Goal: Information Seeking & Learning: Learn about a topic

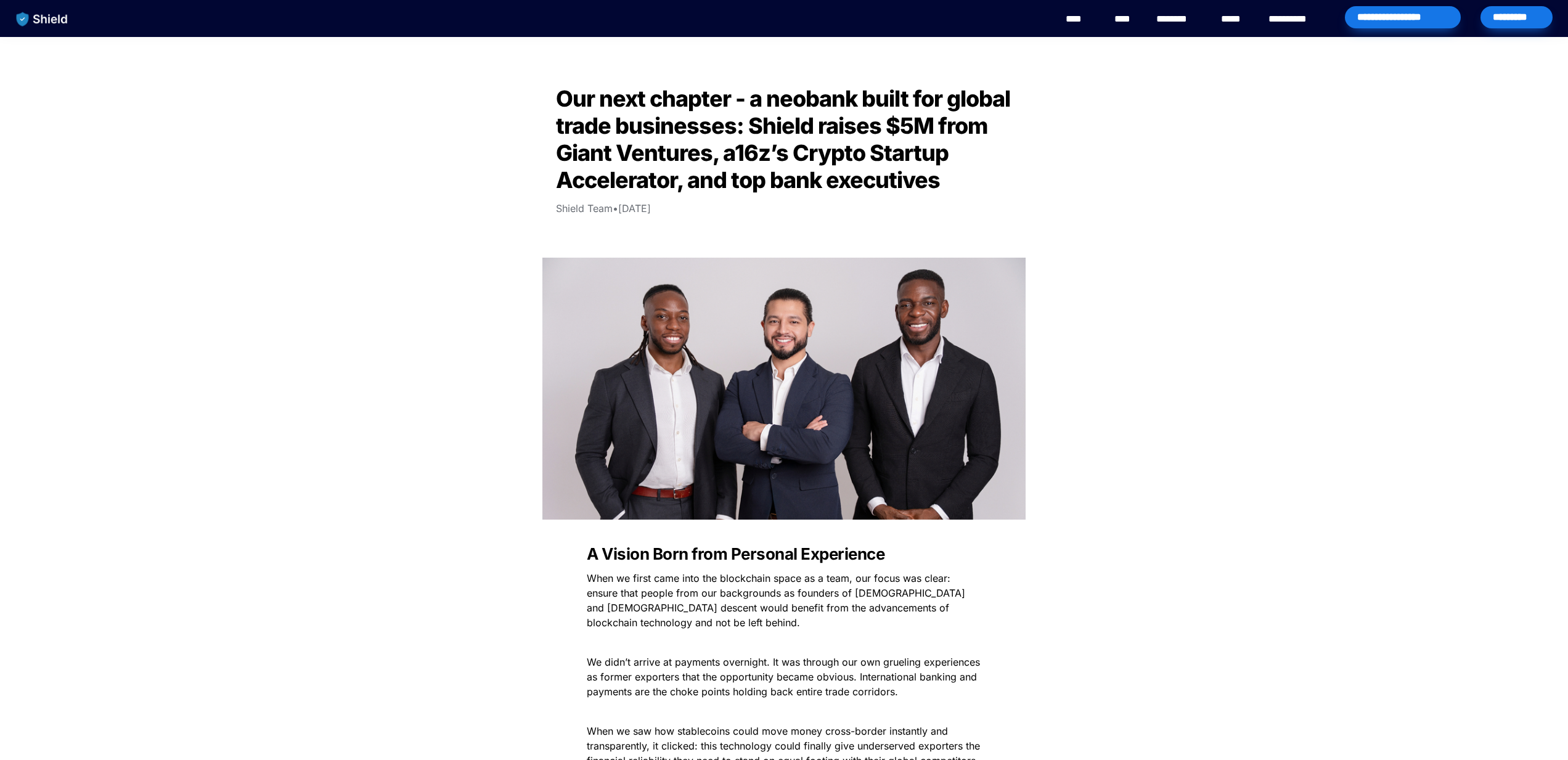
scroll to position [502, 0]
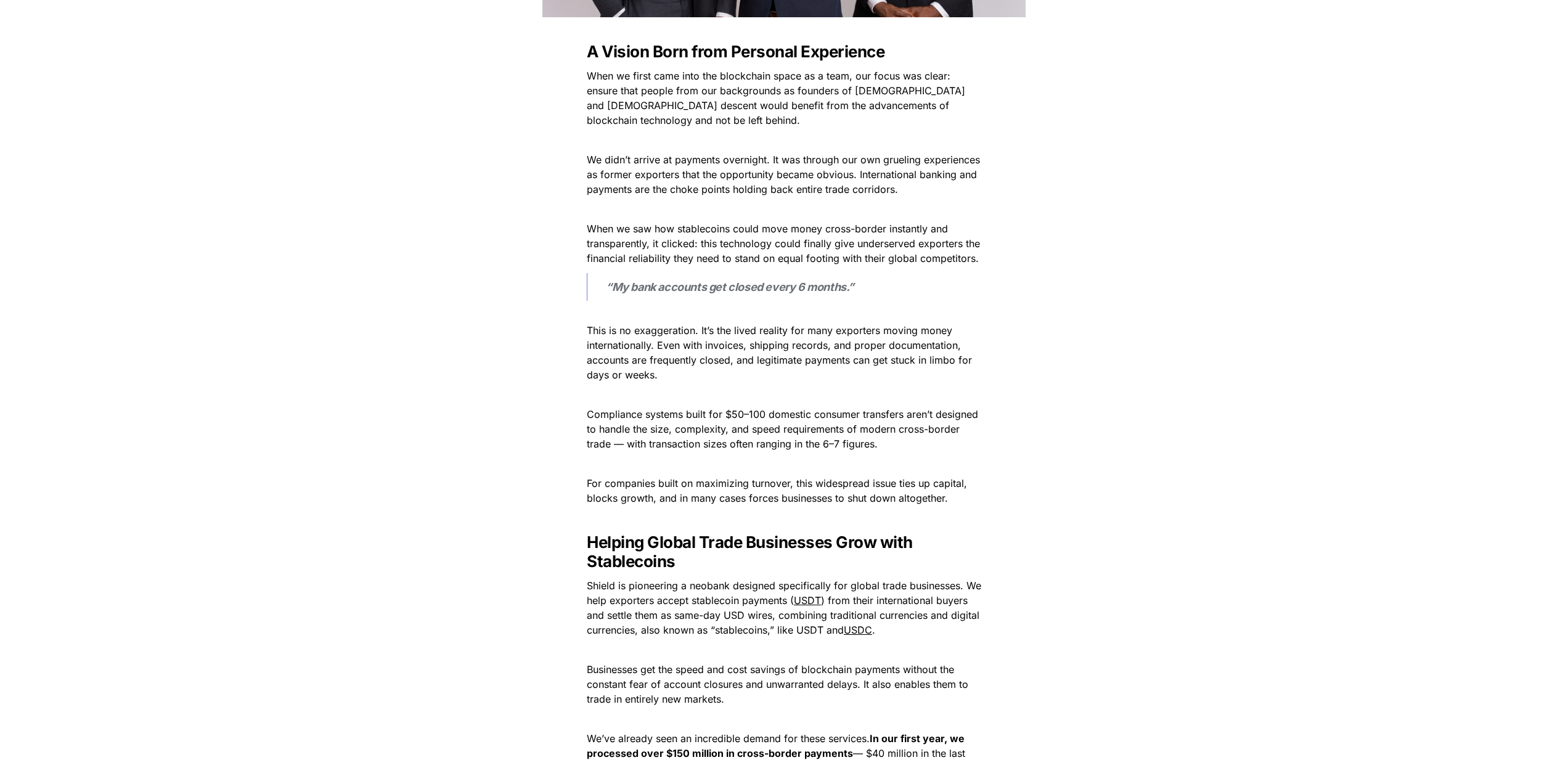
click at [964, 402] on p at bounding box center [784, 394] width 432 height 20
click at [997, 413] on p "Compliance systems built for $50–100 domestic consumer transfers aren’t designe…" at bounding box center [784, 428] width 432 height 50
click at [985, 440] on p "Compliance systems built for $50–100 domestic consumer transfers aren’t designe…" at bounding box center [784, 428] width 432 height 50
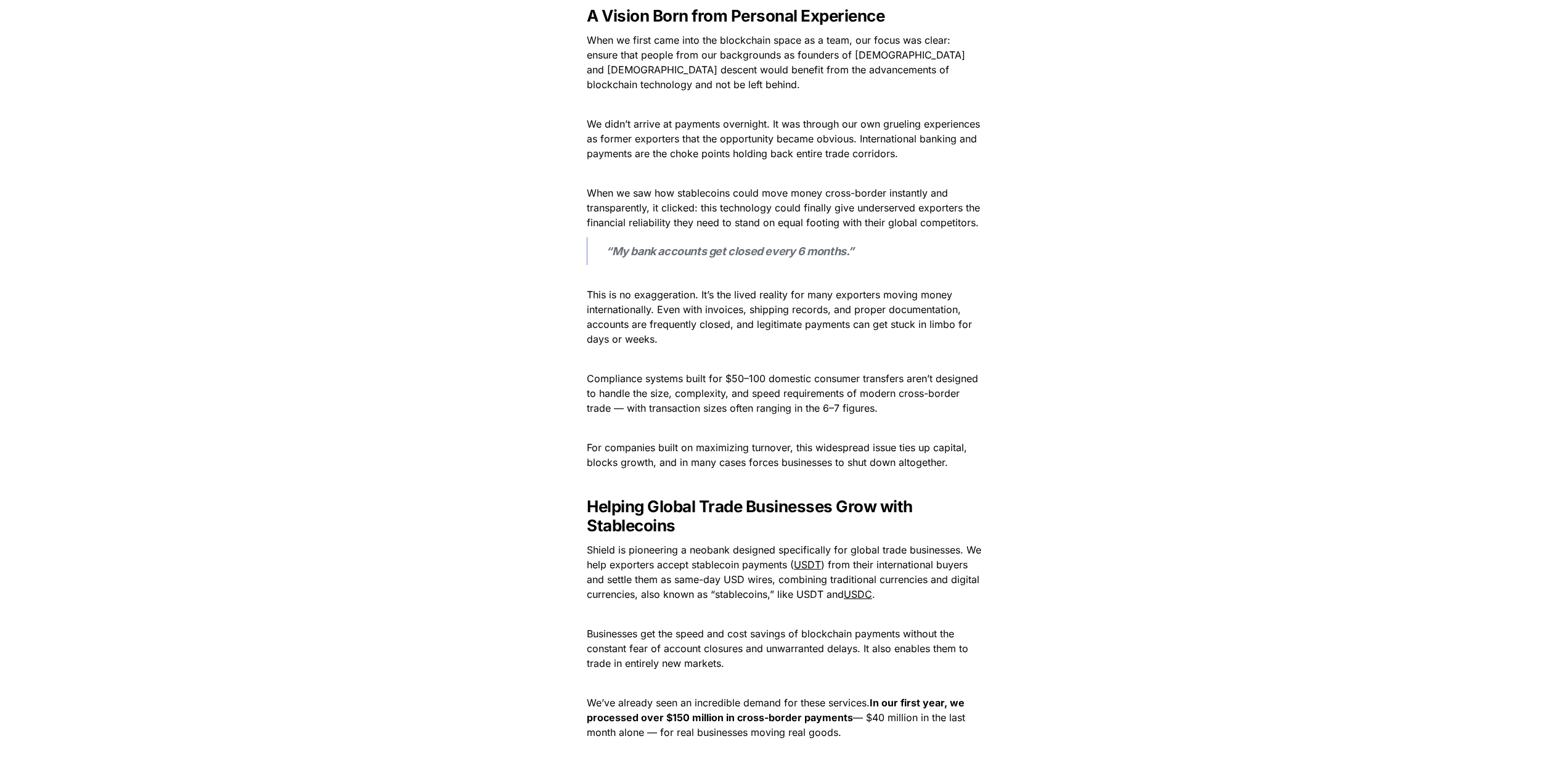
scroll to position [540, 0]
click at [771, 349] on p at bounding box center [784, 357] width 432 height 20
click at [782, 341] on p "This is no exaggeration. It’s the lived reality for many exporters moving money…" at bounding box center [784, 307] width 432 height 79
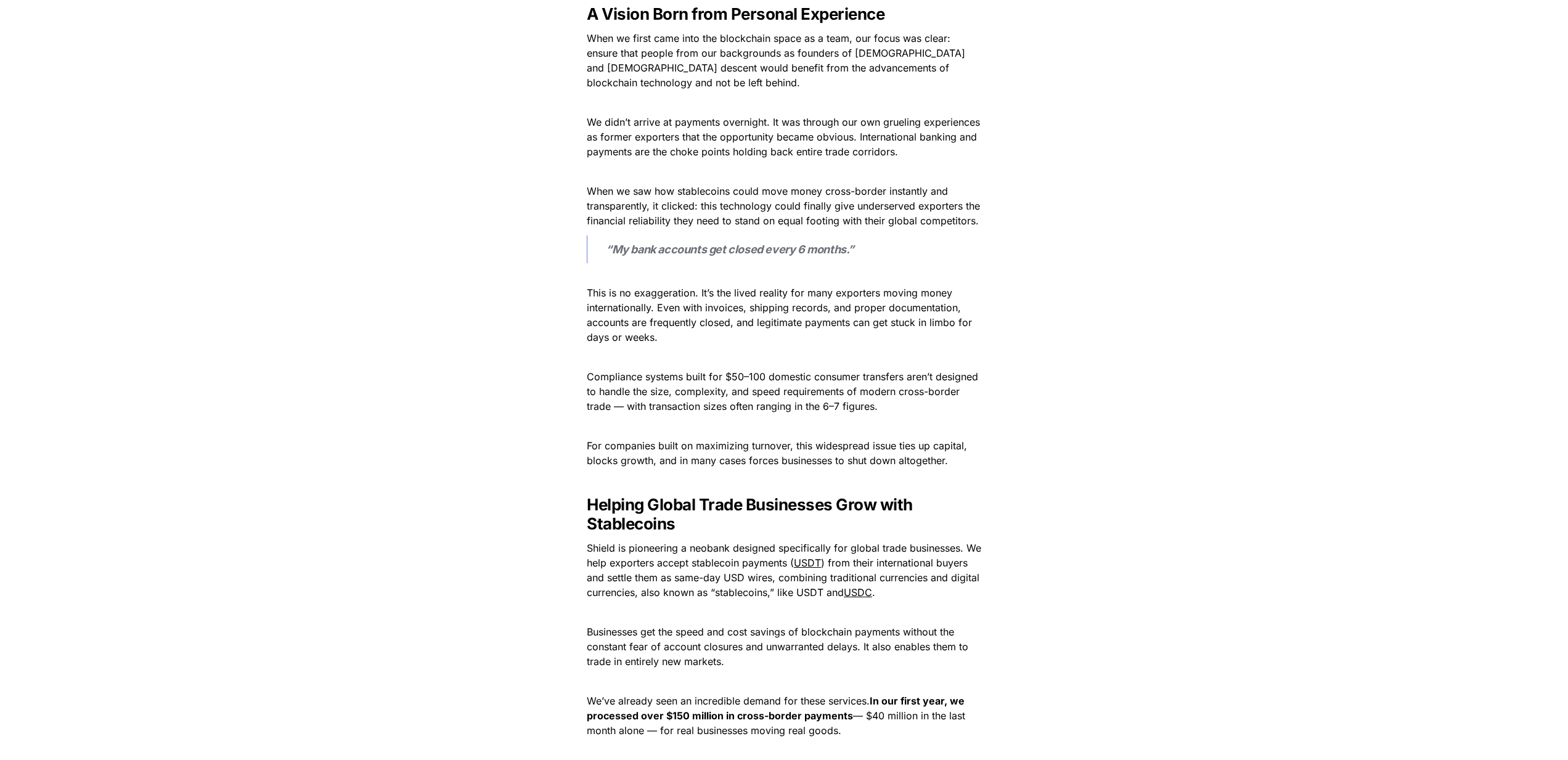
click at [782, 341] on p "This is no exaggeration. It’s the lived reality for many exporters moving money…" at bounding box center [784, 307] width 432 height 79
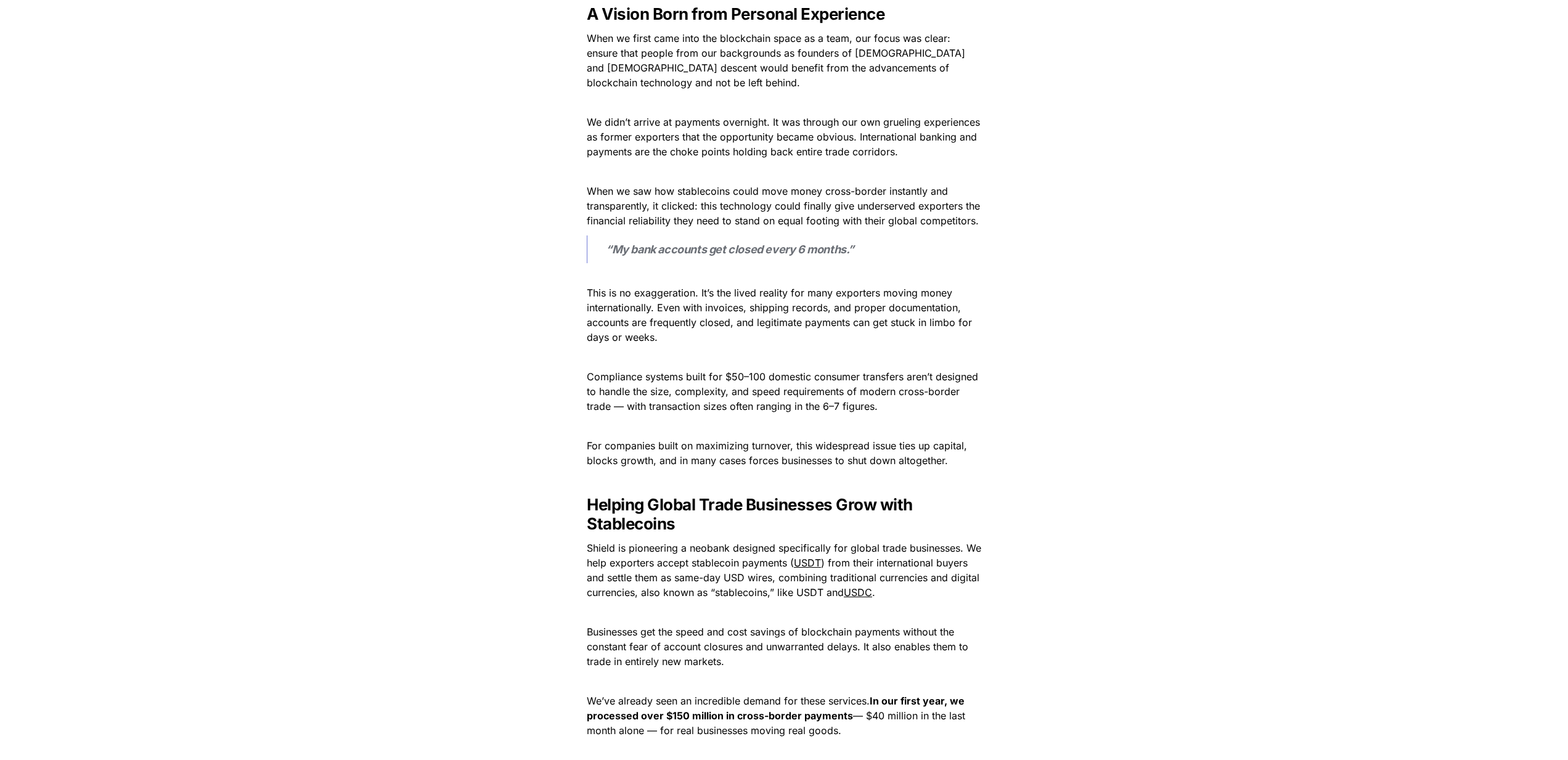
click at [782, 341] on p "This is no exaggeration. It’s the lived reality for many exporters moving money…" at bounding box center [784, 307] width 432 height 79
click at [765, 340] on p "This is no exaggeration. It’s the lived reality for many exporters moving money…" at bounding box center [784, 307] width 432 height 79
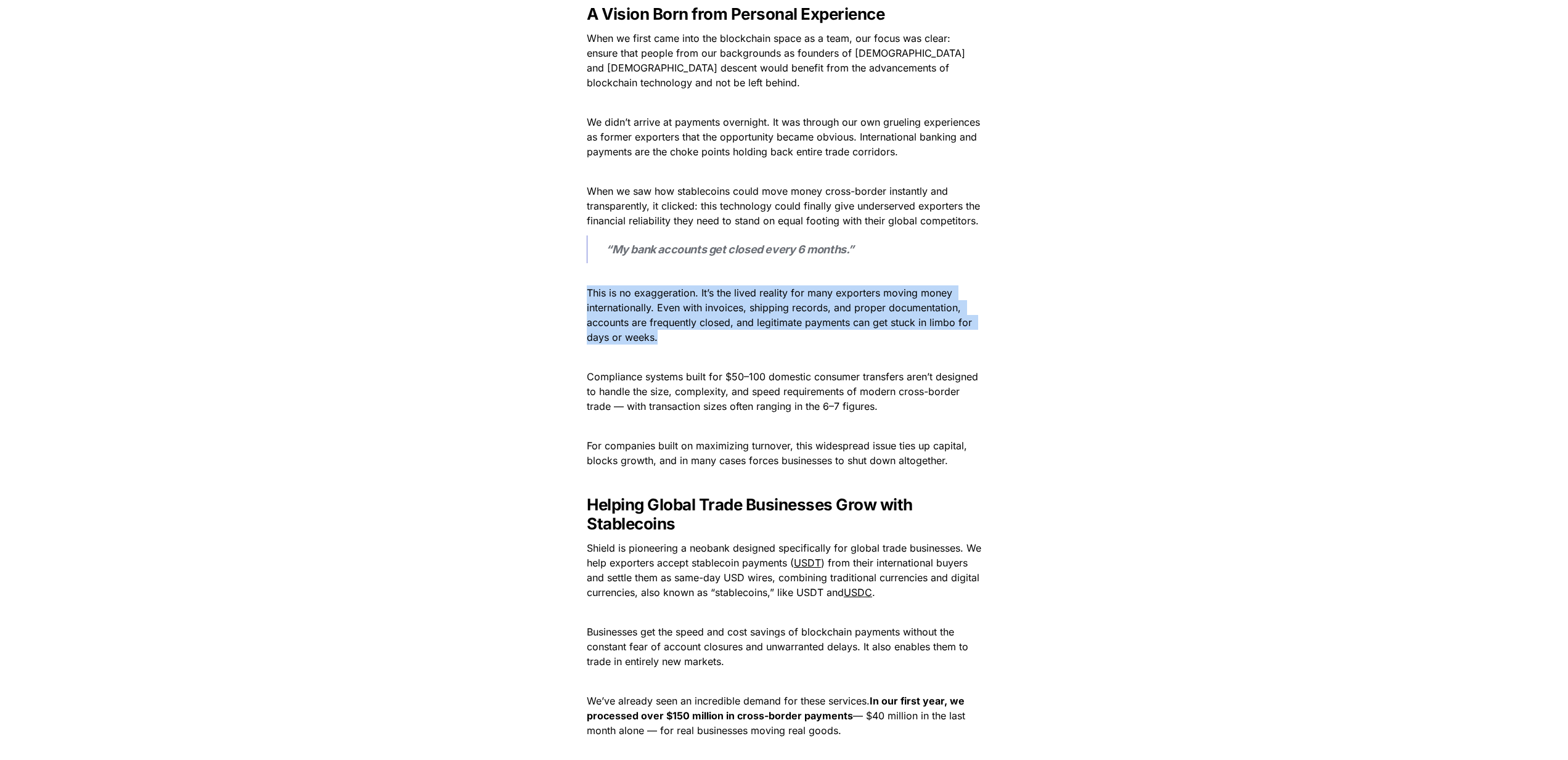
click at [765, 340] on p "This is no exaggeration. It’s the lived reality for many exporters moving money…" at bounding box center [784, 307] width 432 height 79
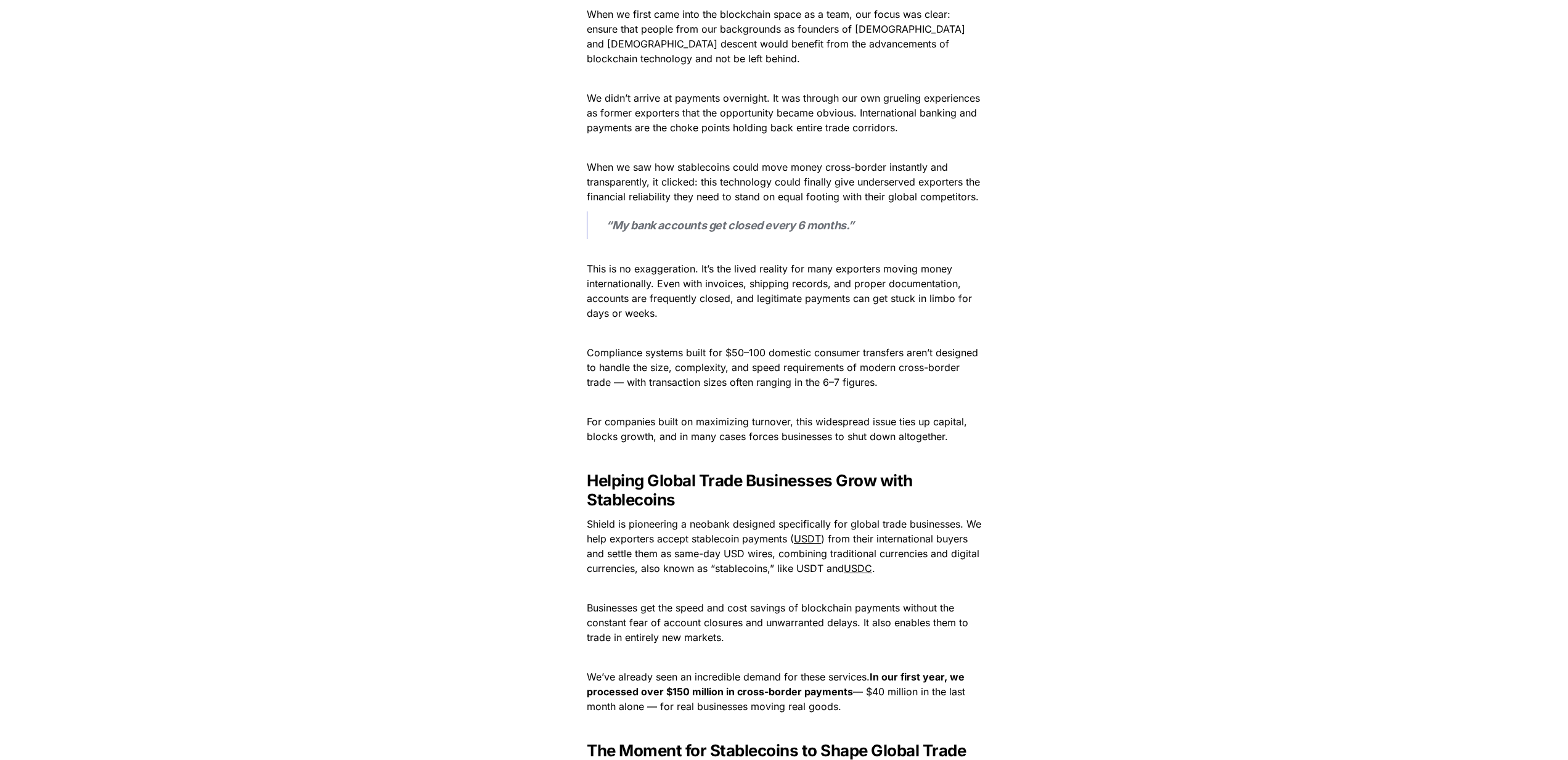
scroll to position [577, 0]
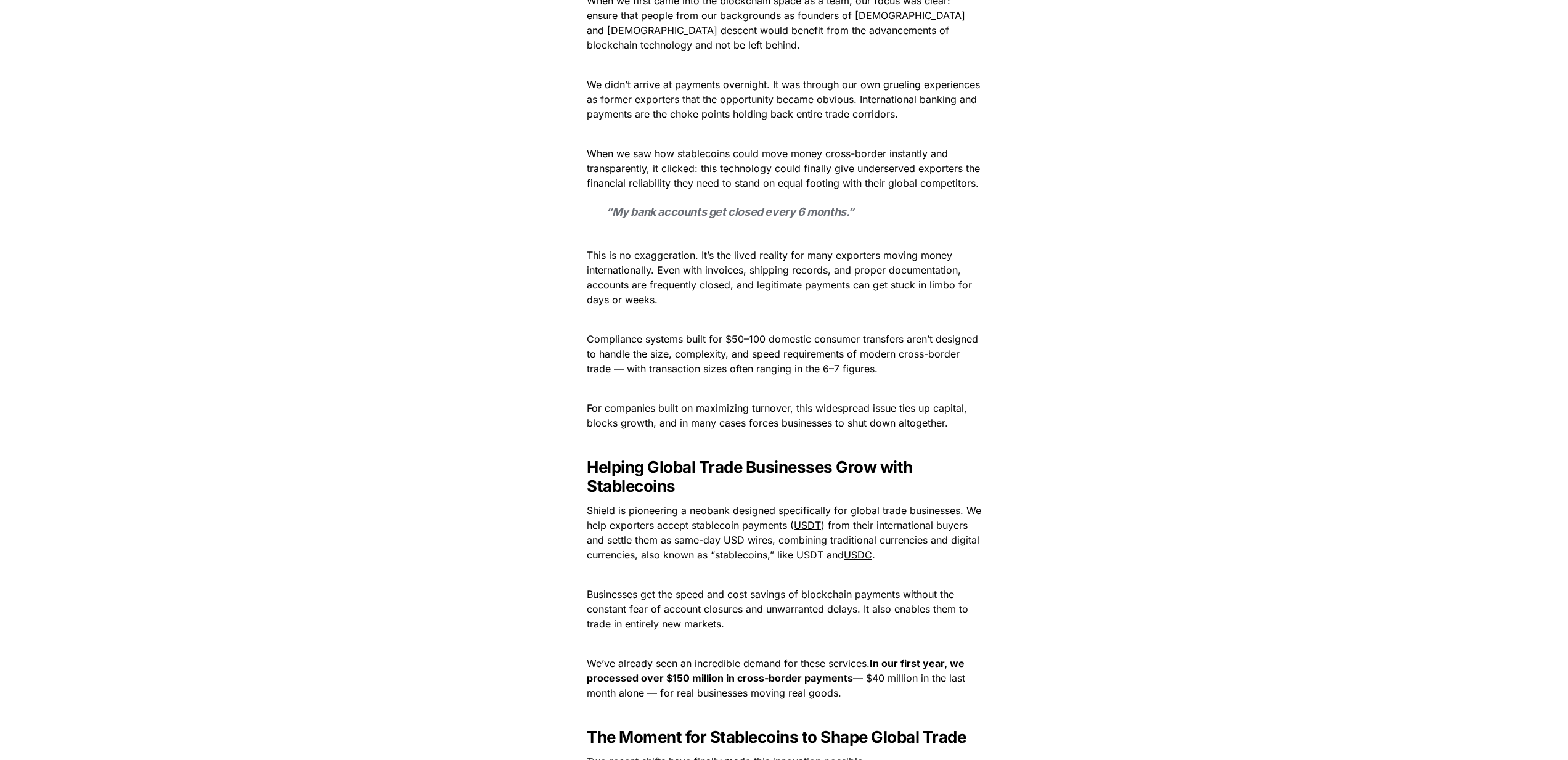
click at [727, 335] on span "Compliance systems built for $50–100 domestic consumer transfers aren’t designe…" at bounding box center [784, 353] width 394 height 42
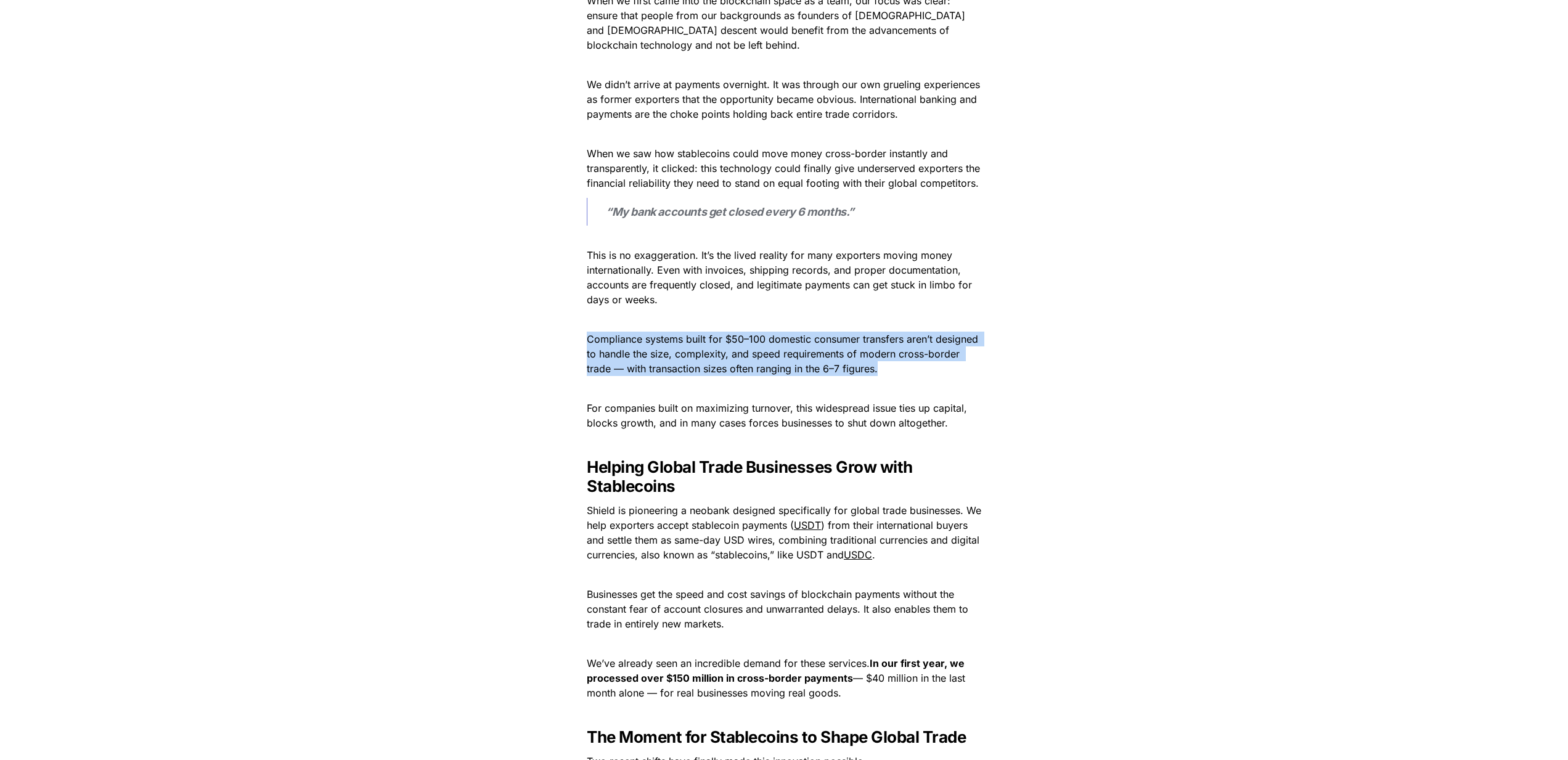
click at [780, 351] on span "Compliance systems built for $50–100 domestic consumer transfers aren’t designe…" at bounding box center [784, 353] width 394 height 42
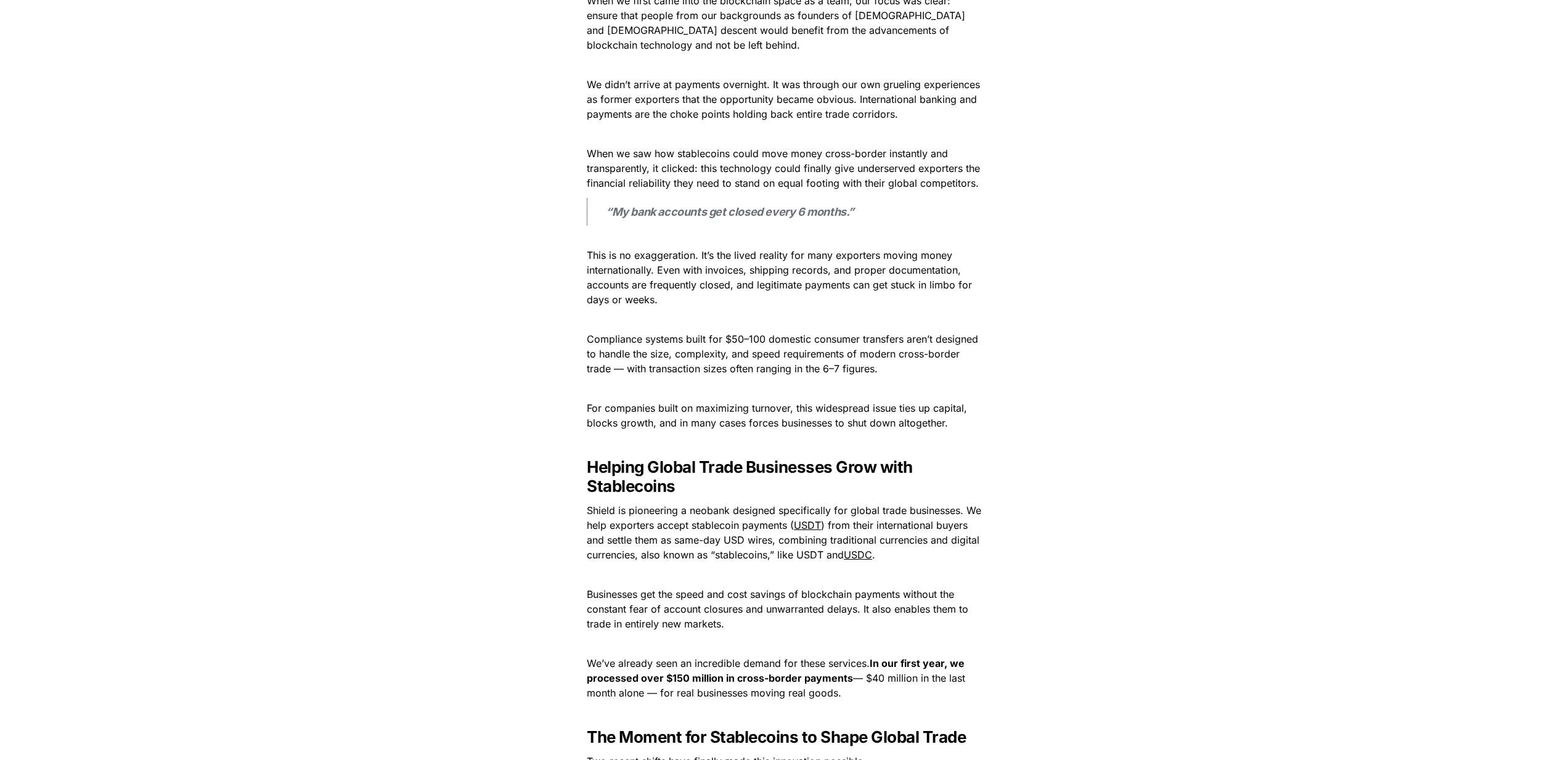
click at [780, 389] on p at bounding box center [784, 388] width 432 height 20
click at [757, 393] on p at bounding box center [784, 388] width 432 height 20
click at [780, 389] on p at bounding box center [784, 388] width 432 height 20
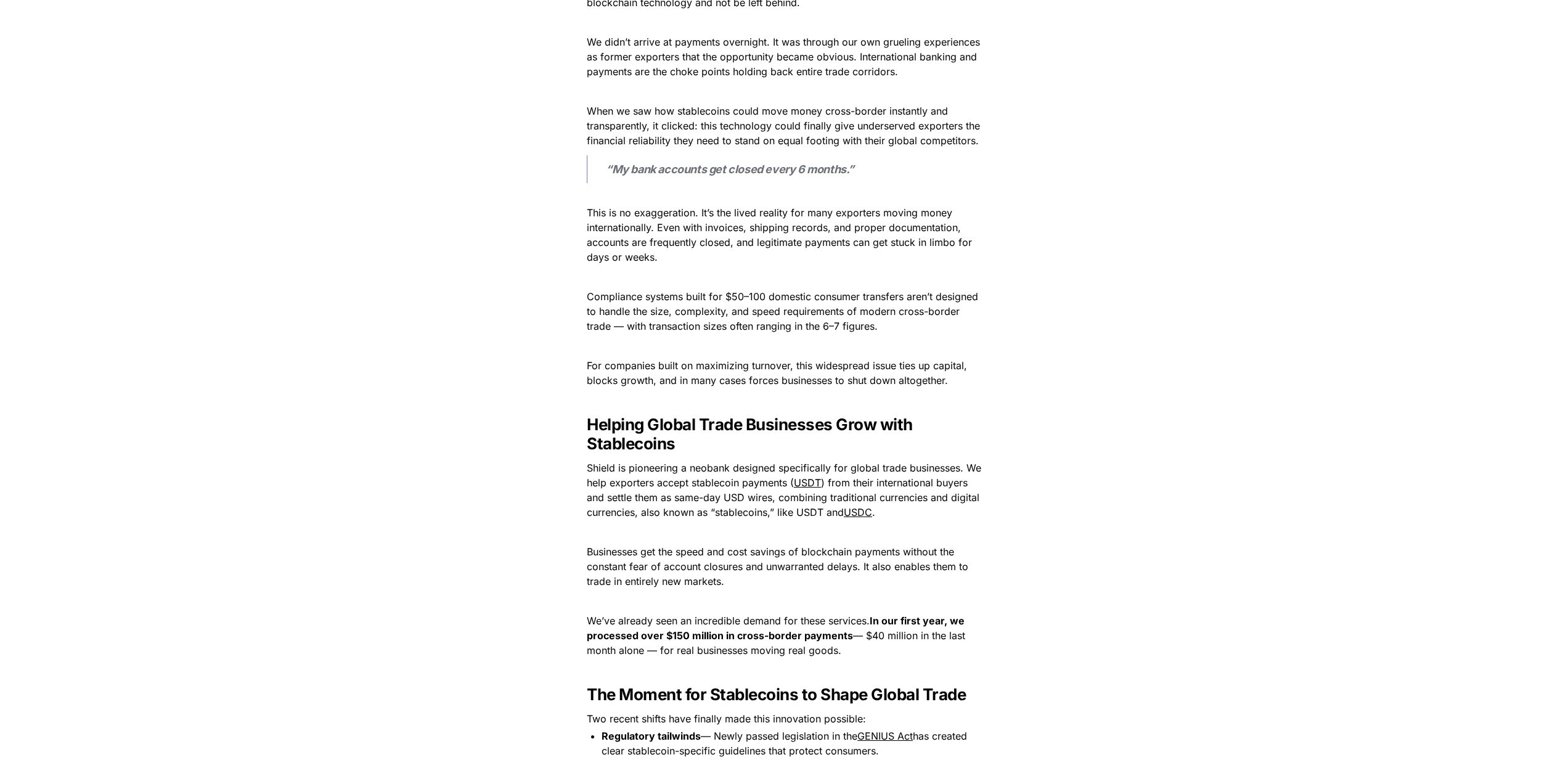
scroll to position [623, 0]
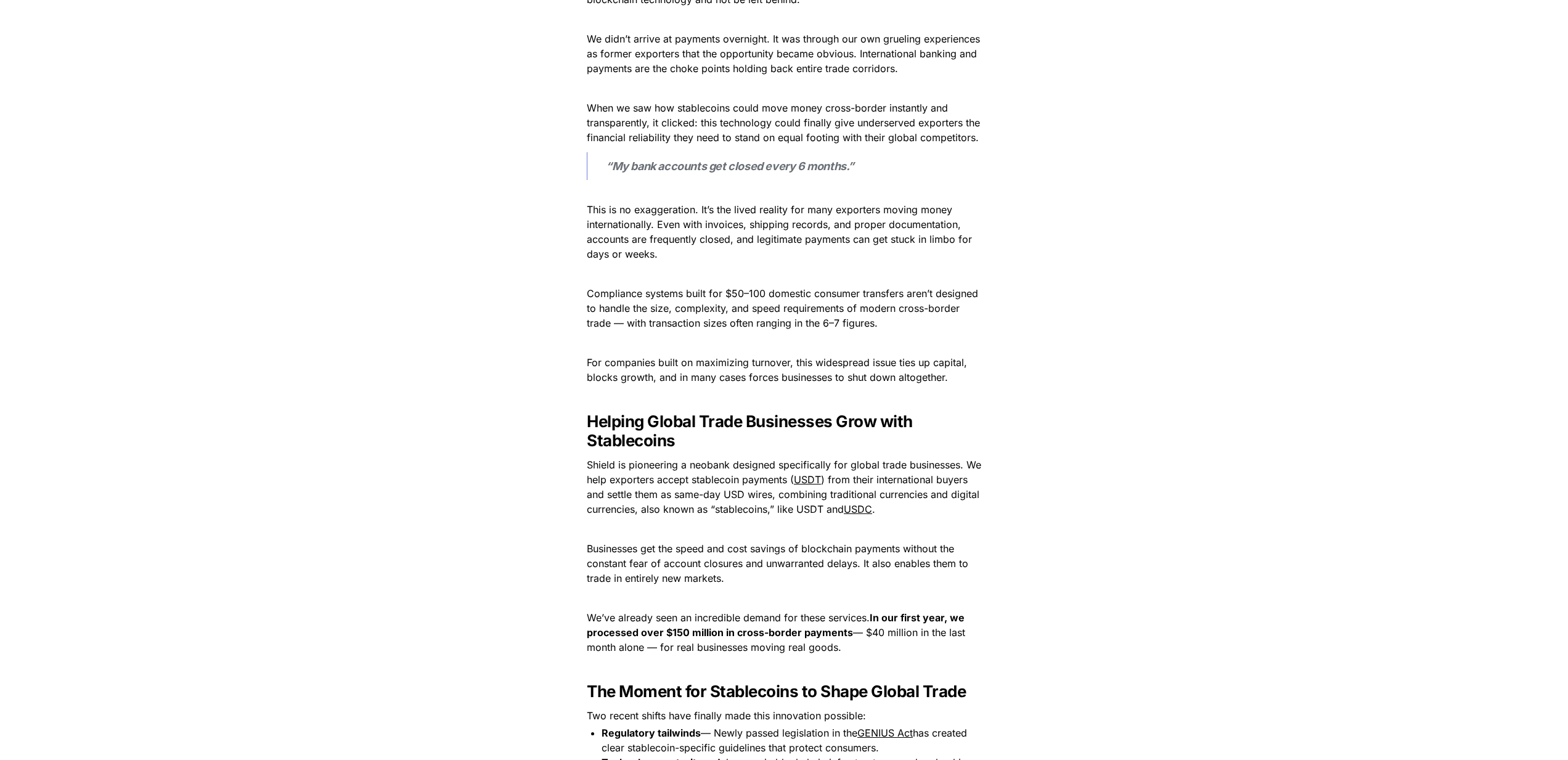
click at [781, 395] on p at bounding box center [784, 397] width 432 height 20
click at [787, 339] on p at bounding box center [784, 342] width 432 height 20
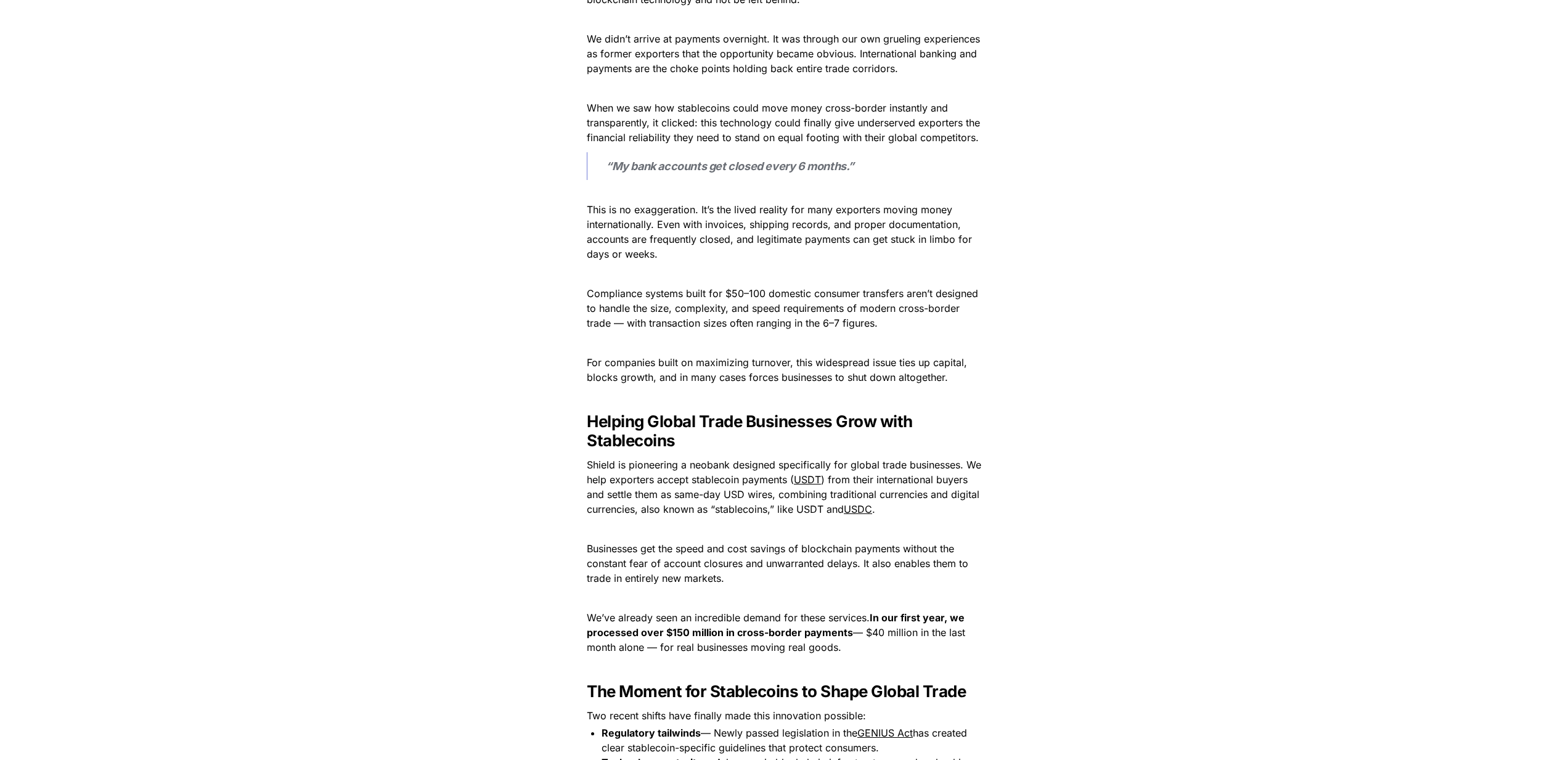
click at [787, 339] on p at bounding box center [784, 342] width 432 height 20
click at [769, 349] on p at bounding box center [784, 342] width 432 height 20
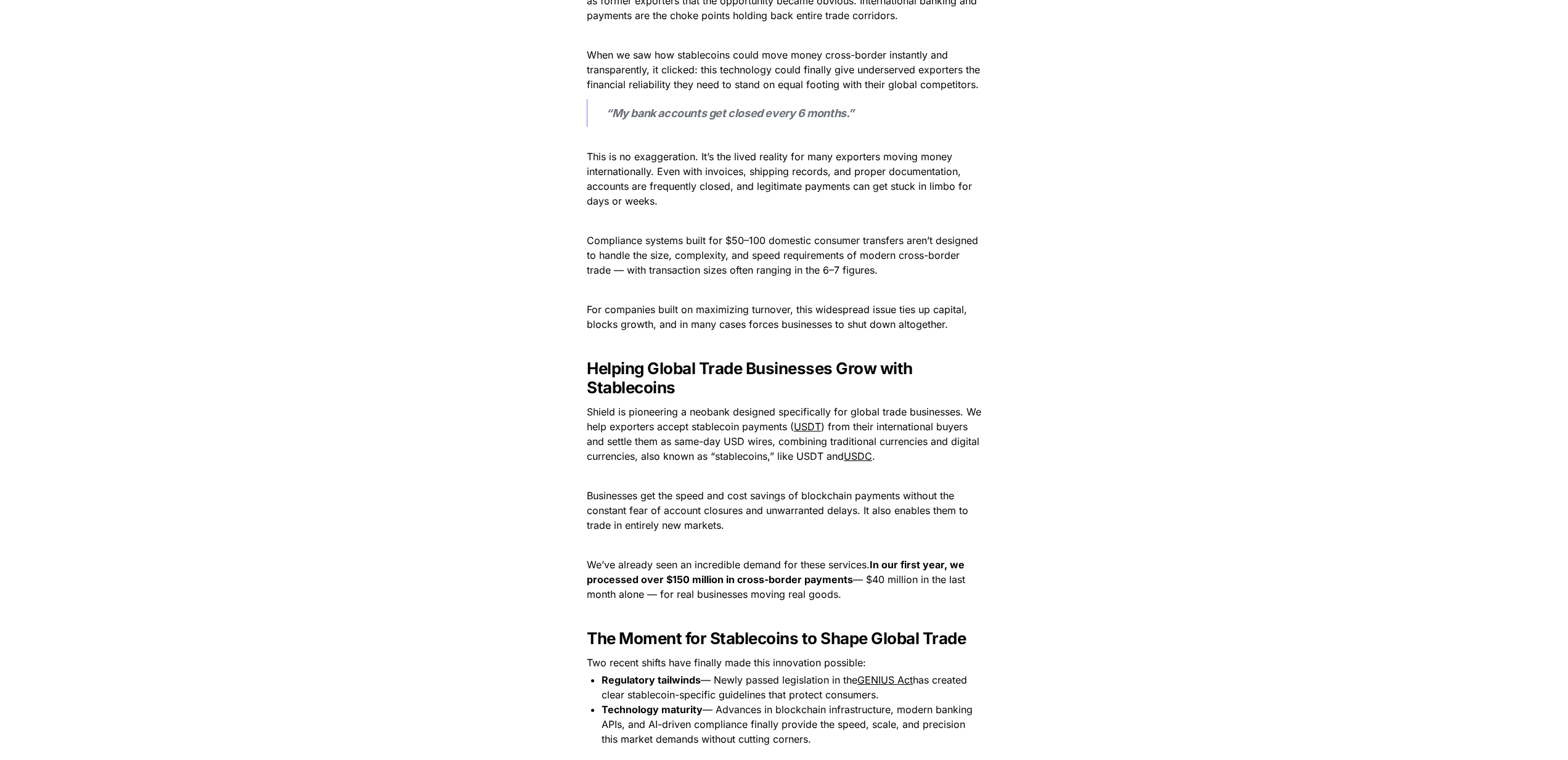
scroll to position [676, 0]
click at [769, 349] on p at bounding box center [784, 343] width 432 height 20
click at [1014, 400] on div "A Vision Born from Personal Experience When we first came into the blockchain s…" at bounding box center [784, 739] width 493 height 1753
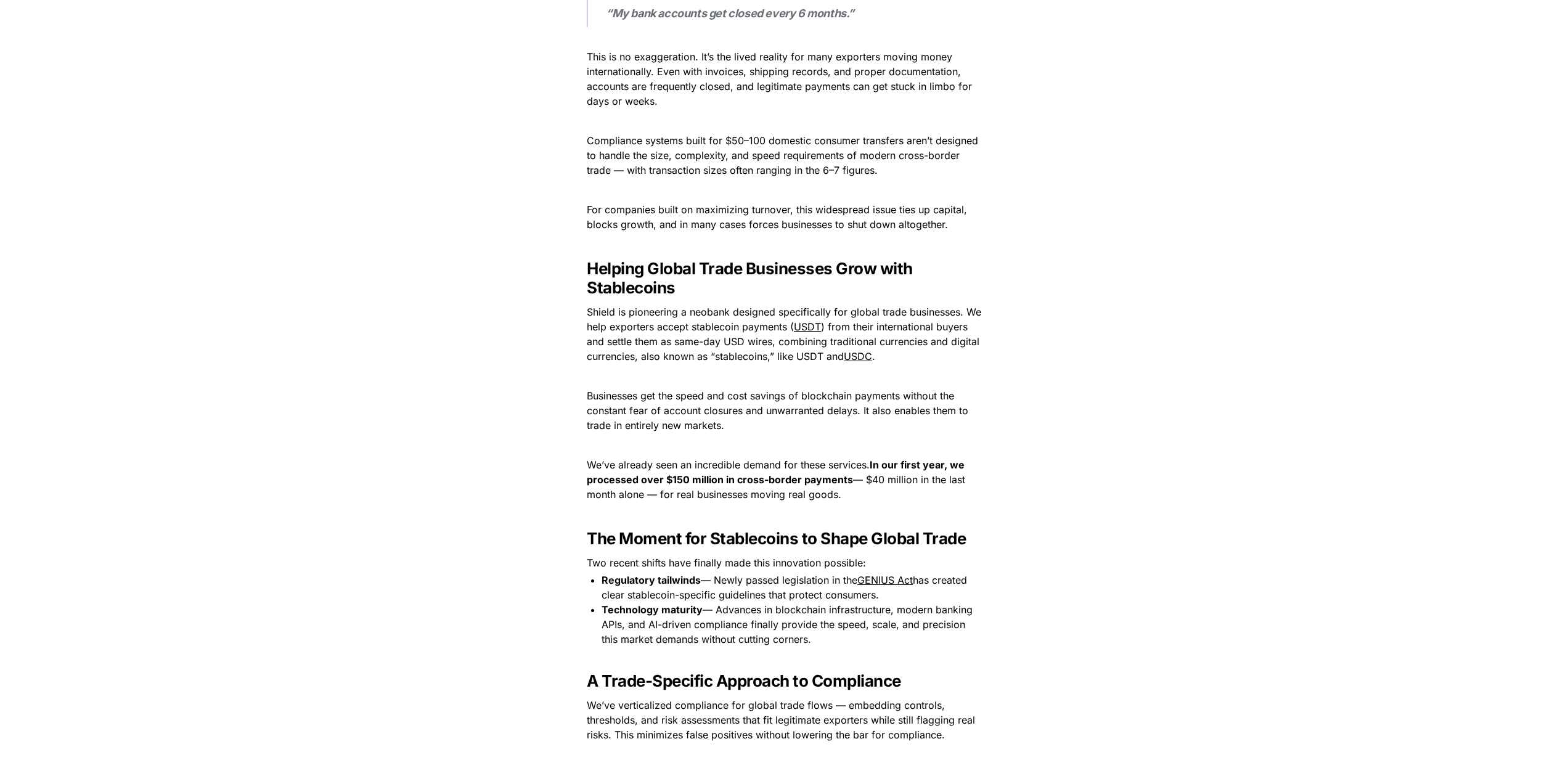
scroll to position [781, 0]
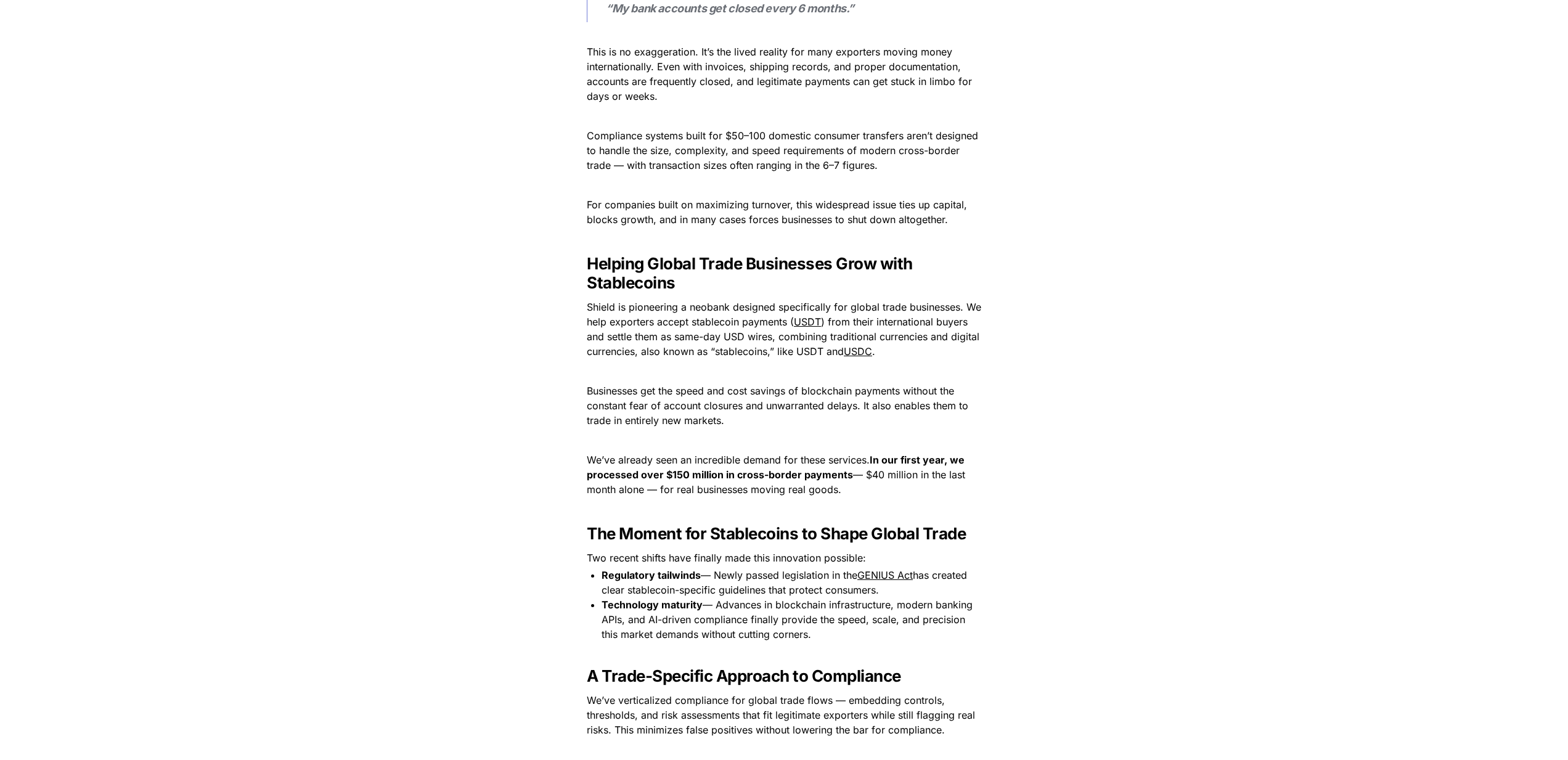
click at [1009, 314] on div "A Vision Born from Personal Experience When we first came into the blockchain s…" at bounding box center [784, 635] width 493 height 1753
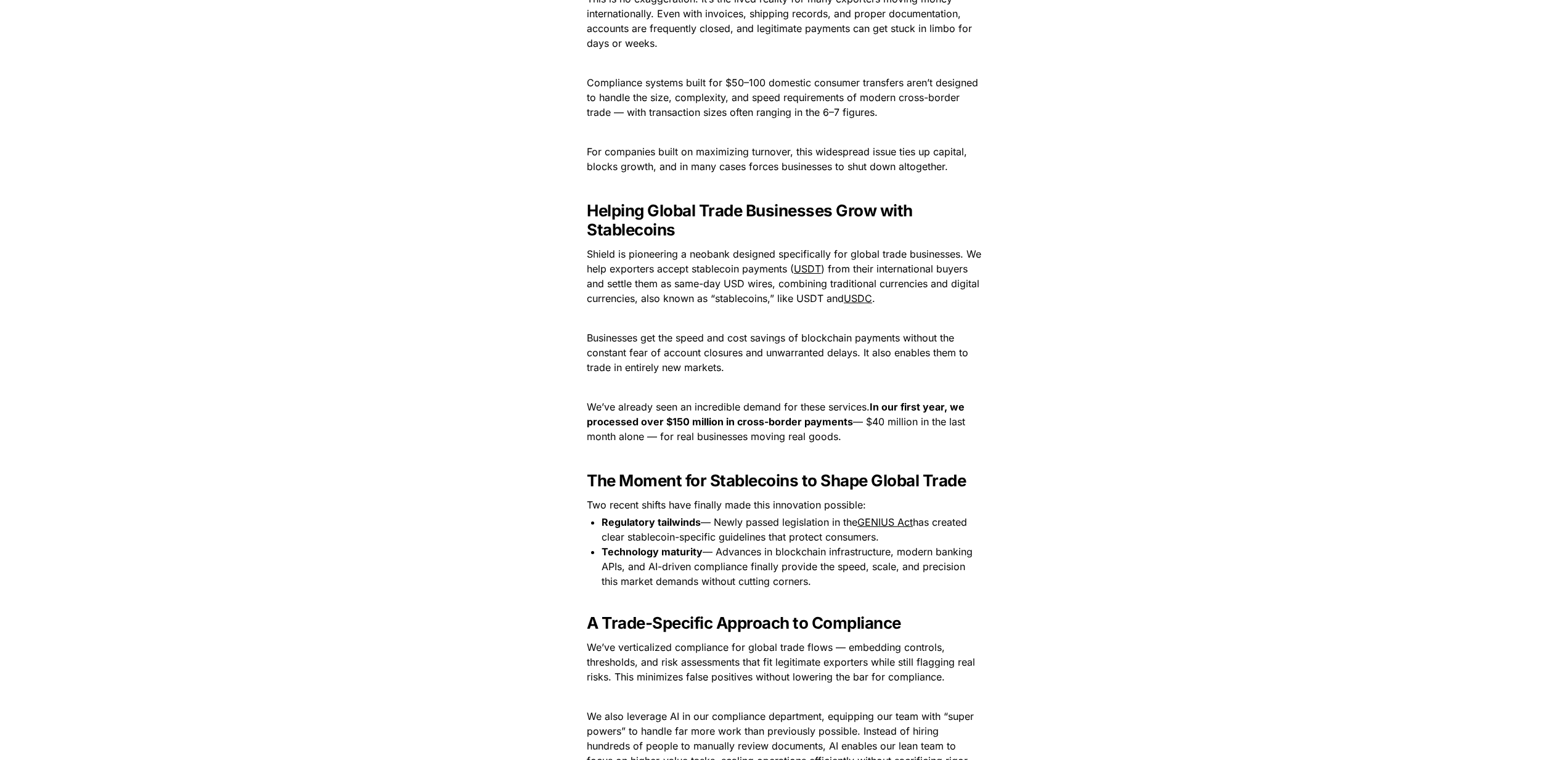
scroll to position [837, 0]
click at [1013, 366] on div "A Vision Born from Personal Experience When we first came into the blockchain s…" at bounding box center [784, 580] width 493 height 1753
click at [1015, 377] on div "A Vision Born from Personal Experience When we first came into the blockchain s…" at bounding box center [784, 580] width 493 height 1753
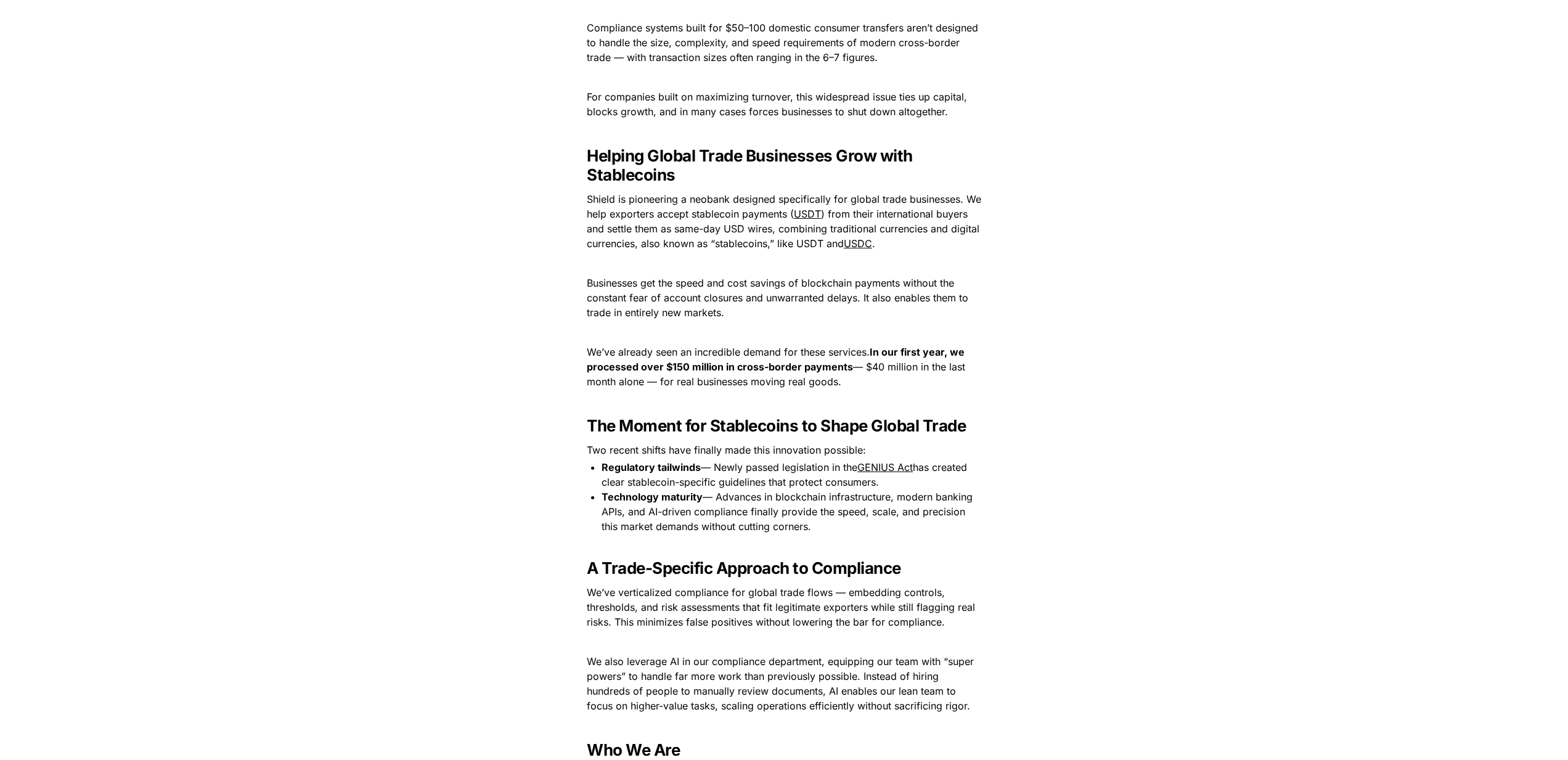
scroll to position [893, 0]
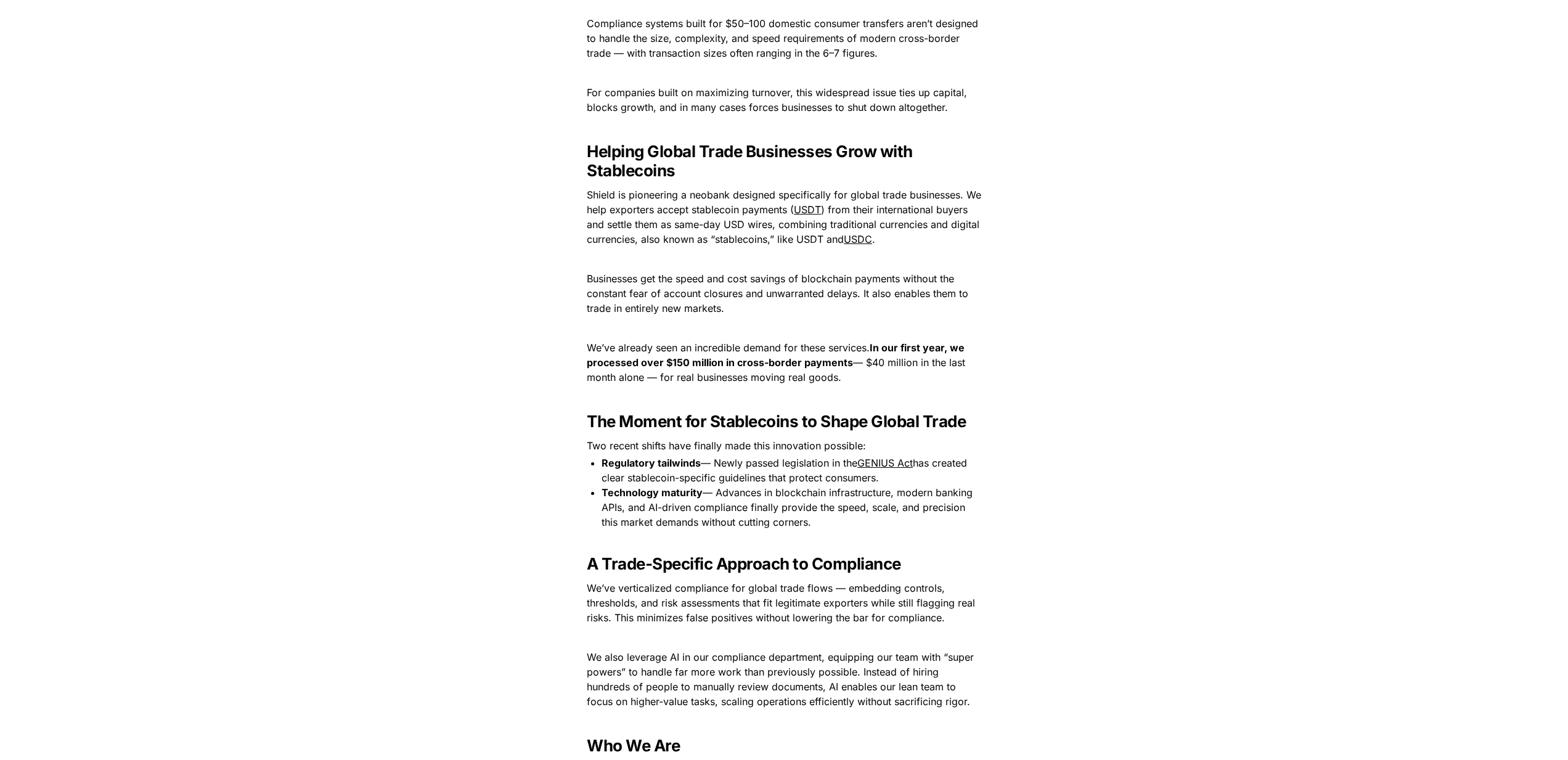
click at [1010, 339] on div "A Vision Born from Personal Experience When we first came into the blockchain s…" at bounding box center [784, 523] width 493 height 1753
click at [742, 263] on p at bounding box center [784, 259] width 432 height 20
click at [726, 273] on span "Businesses get the speed and cost savings of blockchain payments without the co…" at bounding box center [779, 293] width 385 height 42
click at [698, 235] on span ") from their international buyers and settle them as same-day USD wires, combin…" at bounding box center [784, 225] width 396 height 42
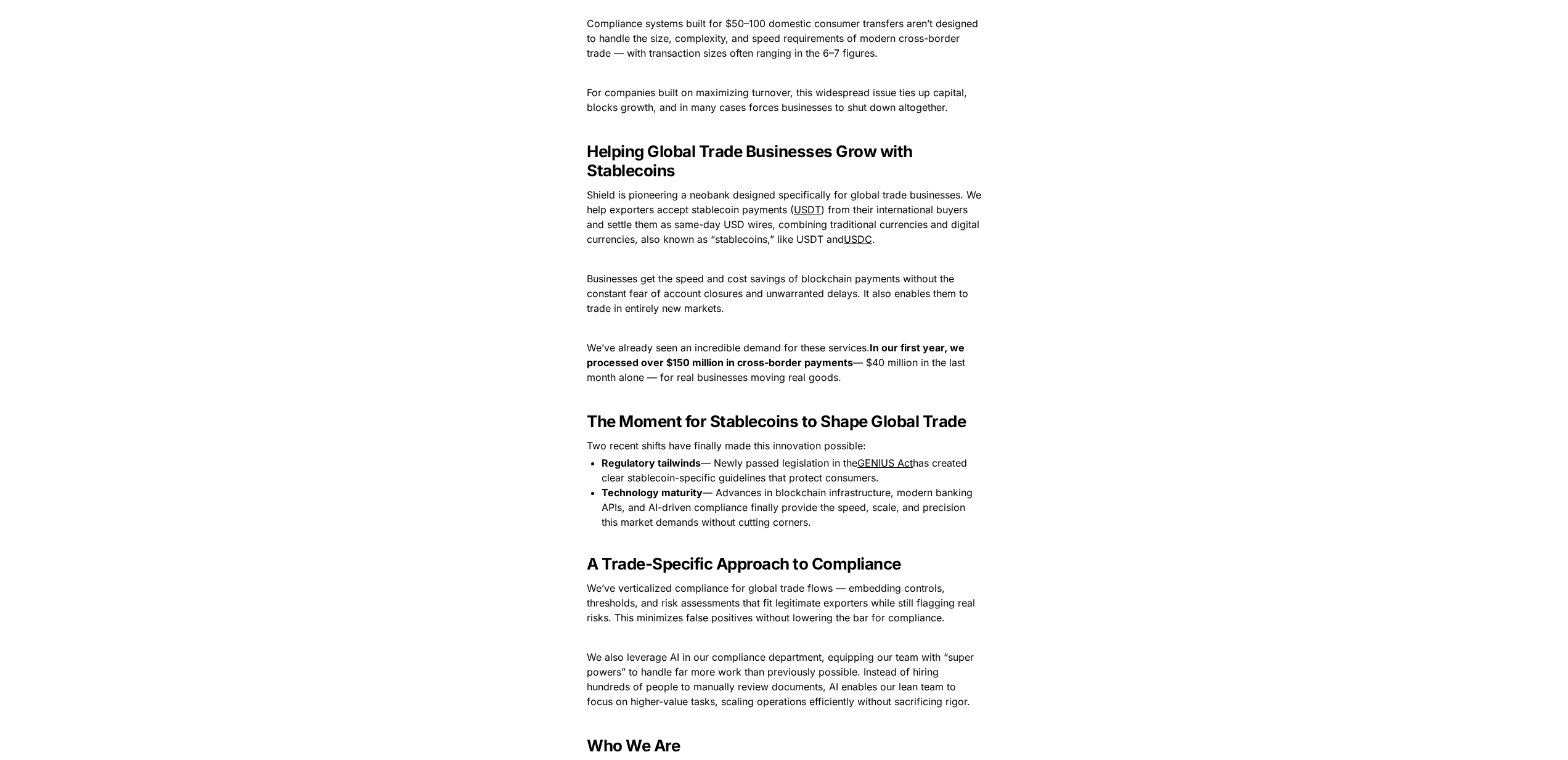
click at [723, 257] on p at bounding box center [784, 259] width 432 height 20
click at [789, 264] on p at bounding box center [784, 259] width 432 height 20
click at [905, 237] on p "Shield is pioneering a neobank designed specifically for global trade businesse…" at bounding box center [784, 217] width 432 height 64
click at [754, 310] on p "Businesses get the speed and cost savings of blockchain payments without the co…" at bounding box center [784, 293] width 432 height 50
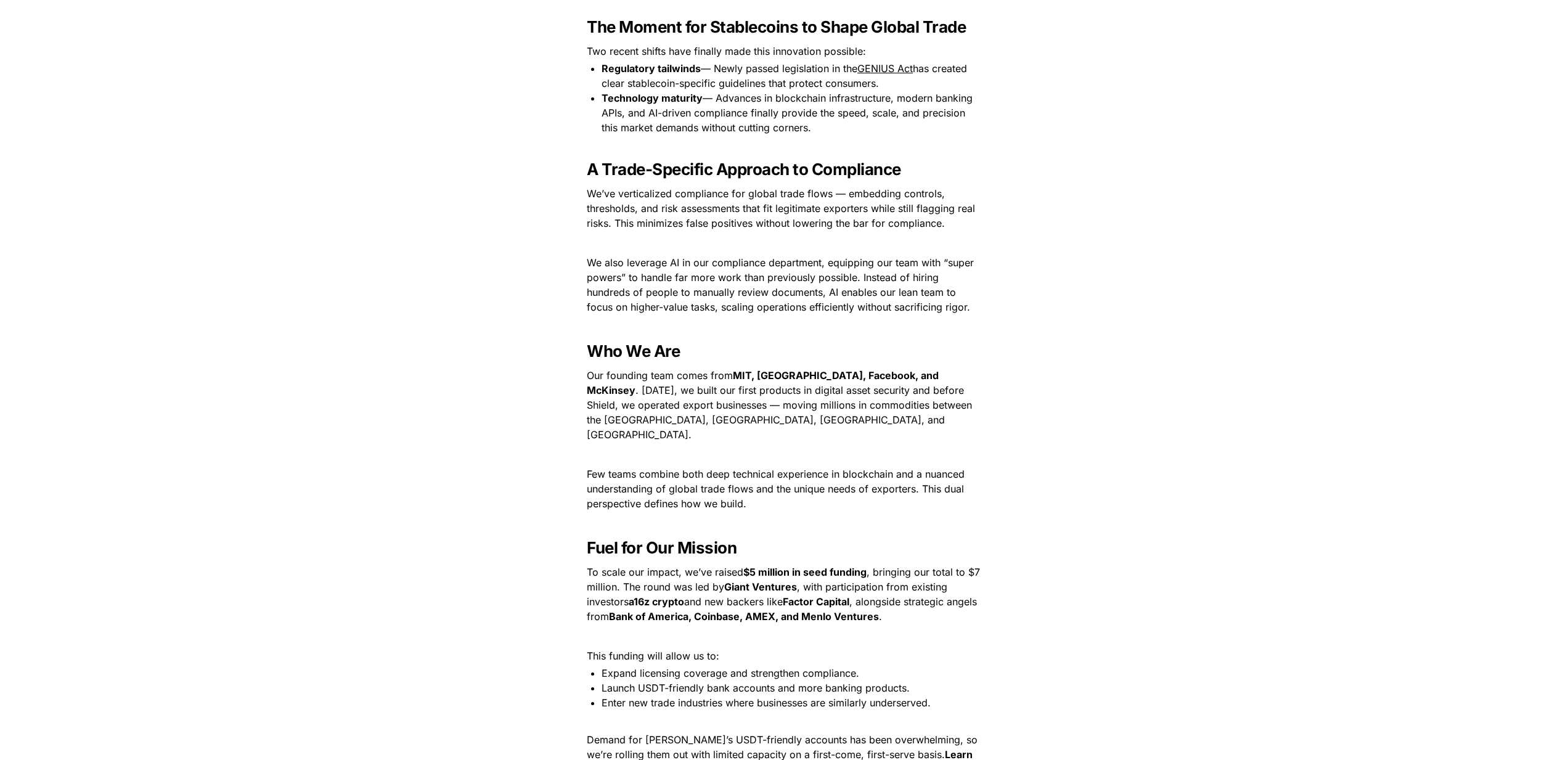
scroll to position [1328, 0]
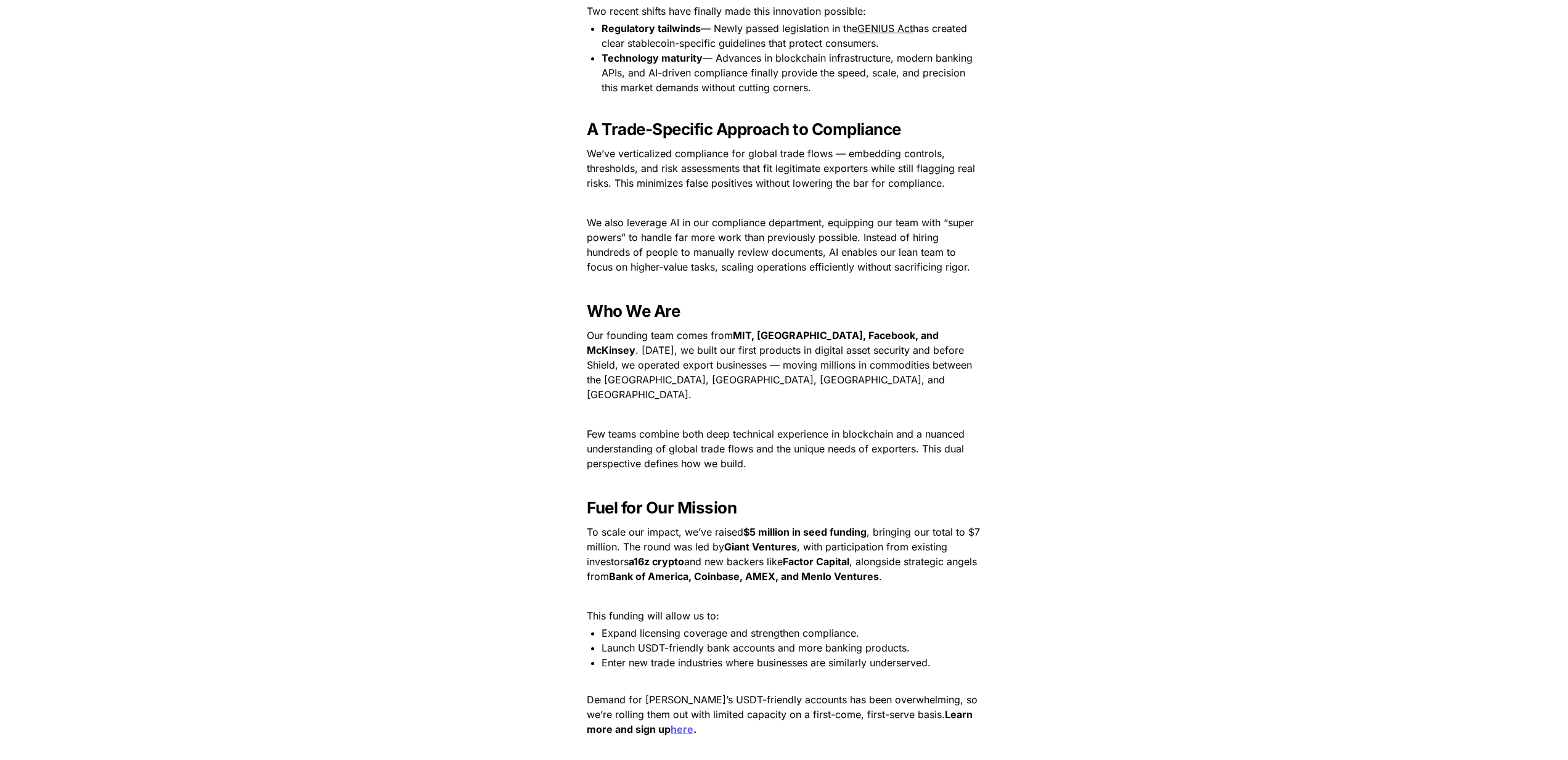
click at [819, 311] on h3 "Who We Are" at bounding box center [784, 311] width 432 height 29
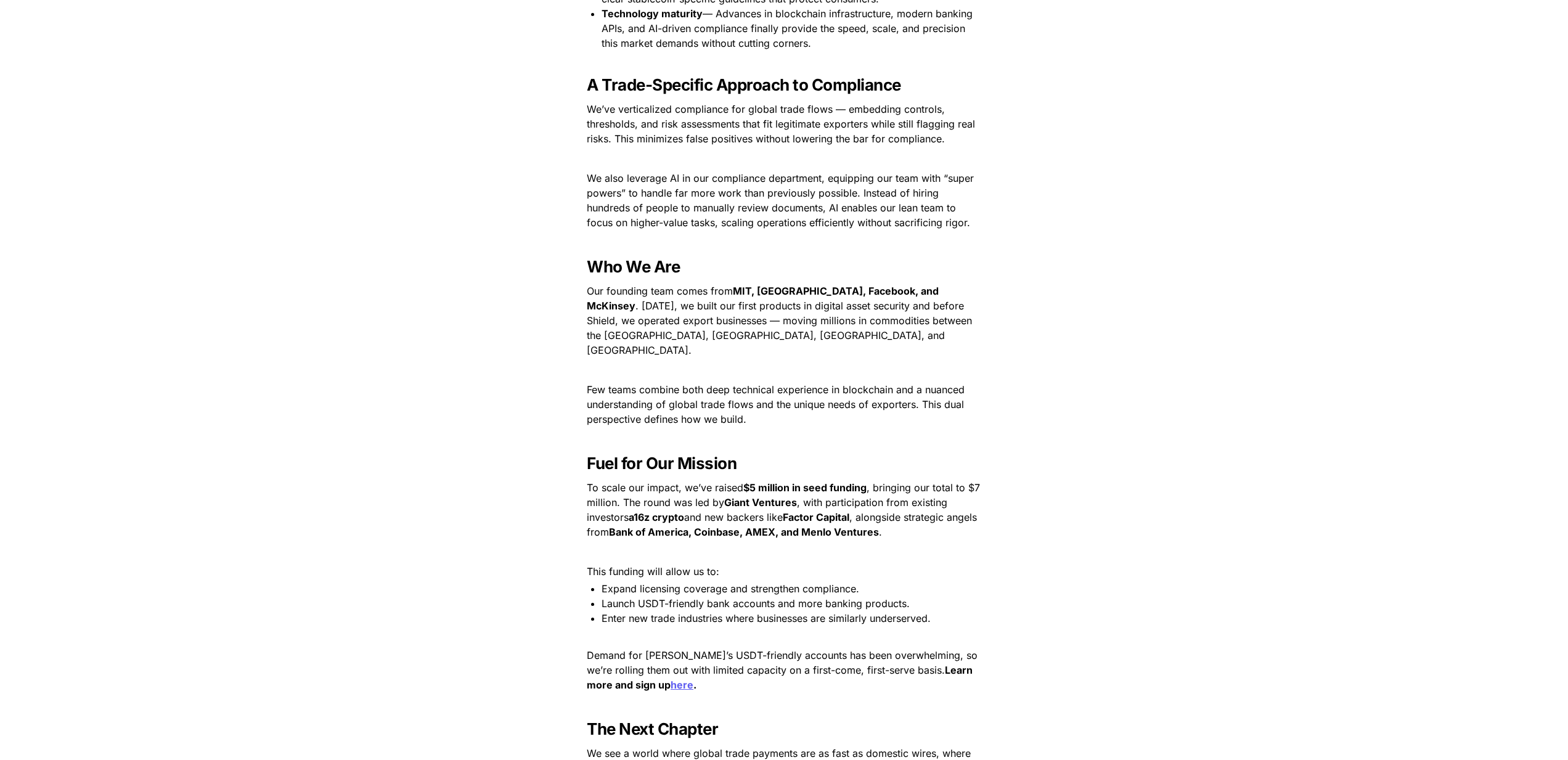
click at [791, 343] on p "Our founding team comes from [GEOGRAPHIC_DATA], [GEOGRAPHIC_DATA], Facebook, an…" at bounding box center [784, 320] width 432 height 79
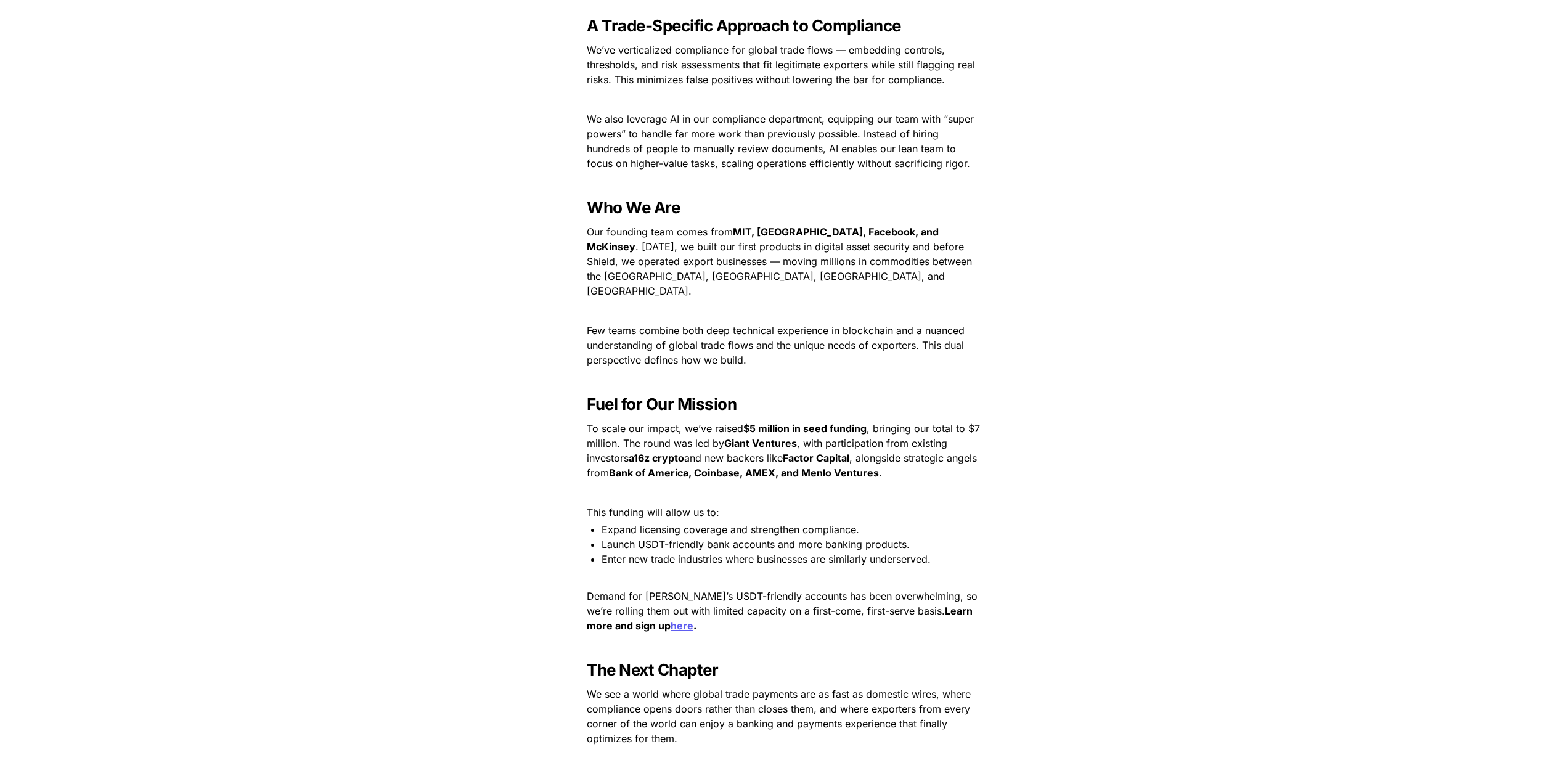
scroll to position [1432, 0]
click at [784, 369] on p at bounding box center [784, 379] width 432 height 20
click at [761, 157] on span "We also leverage AI in our compliance department, equipping our team with “supe…" at bounding box center [782, 140] width 390 height 57
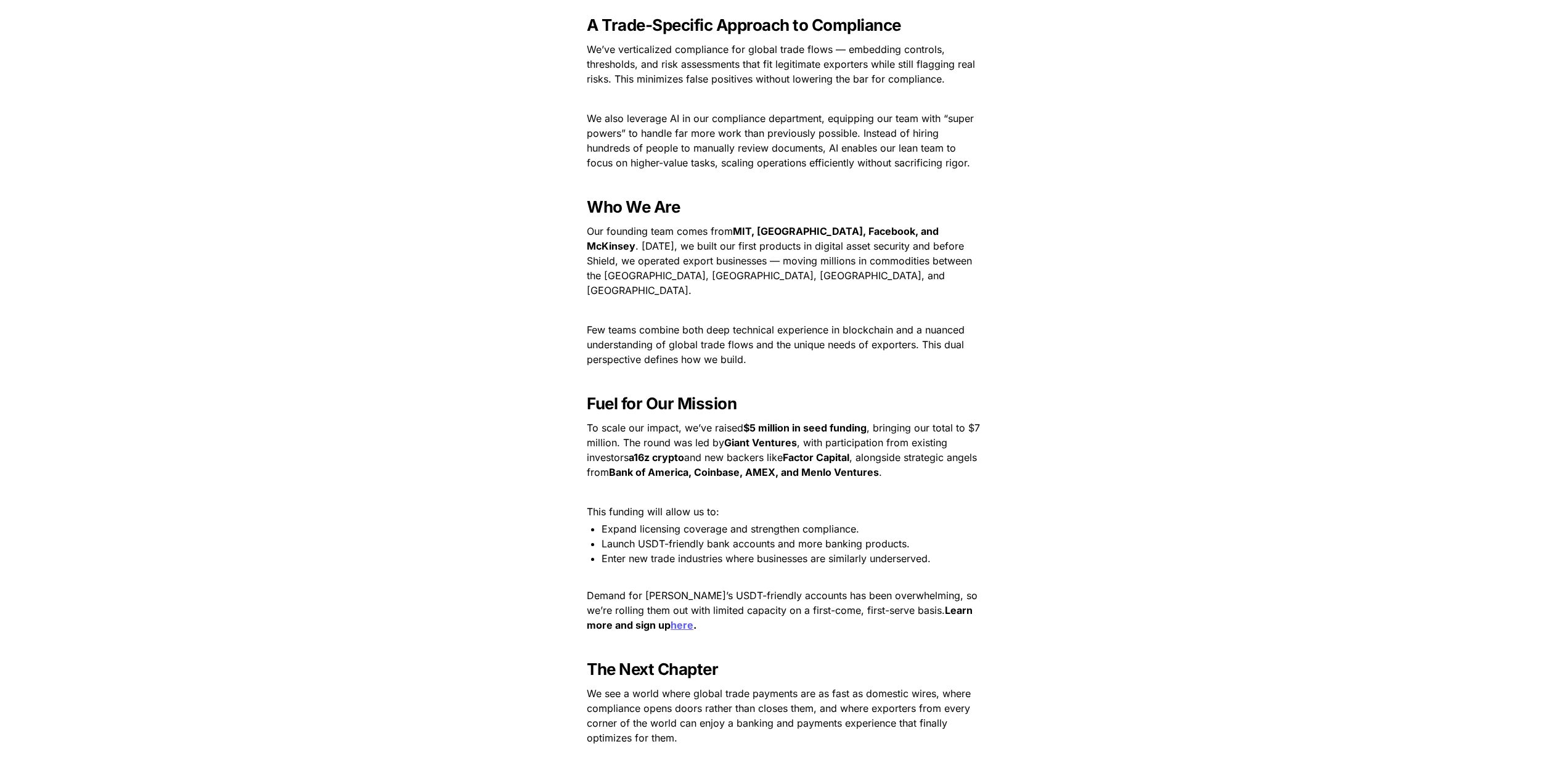
click at [761, 157] on span "We also leverage AI in our compliance department, equipping our team with “supe…" at bounding box center [782, 140] width 390 height 57
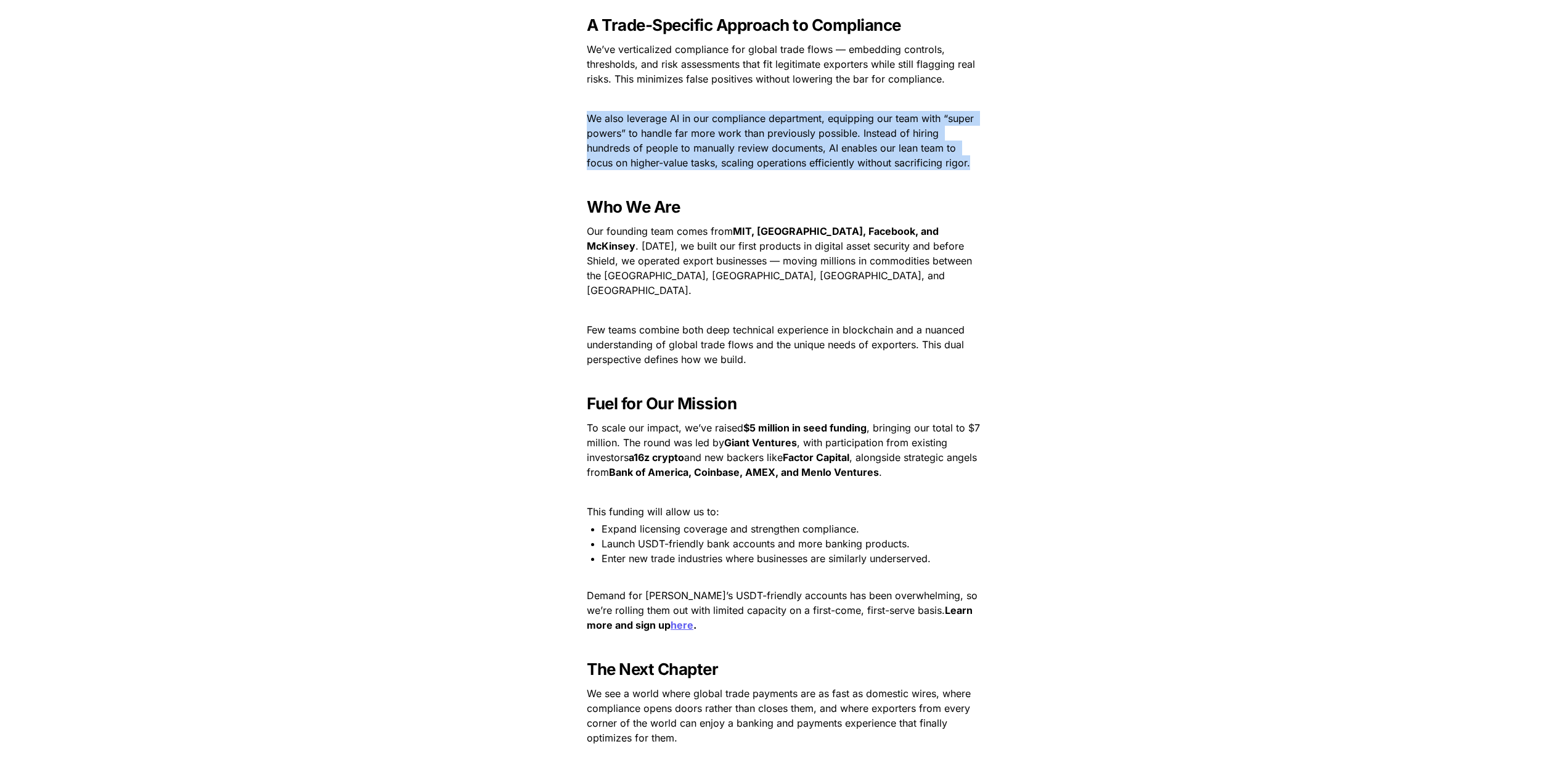
click at [725, 228] on span "Our founding team comes from" at bounding box center [660, 231] width 146 height 12
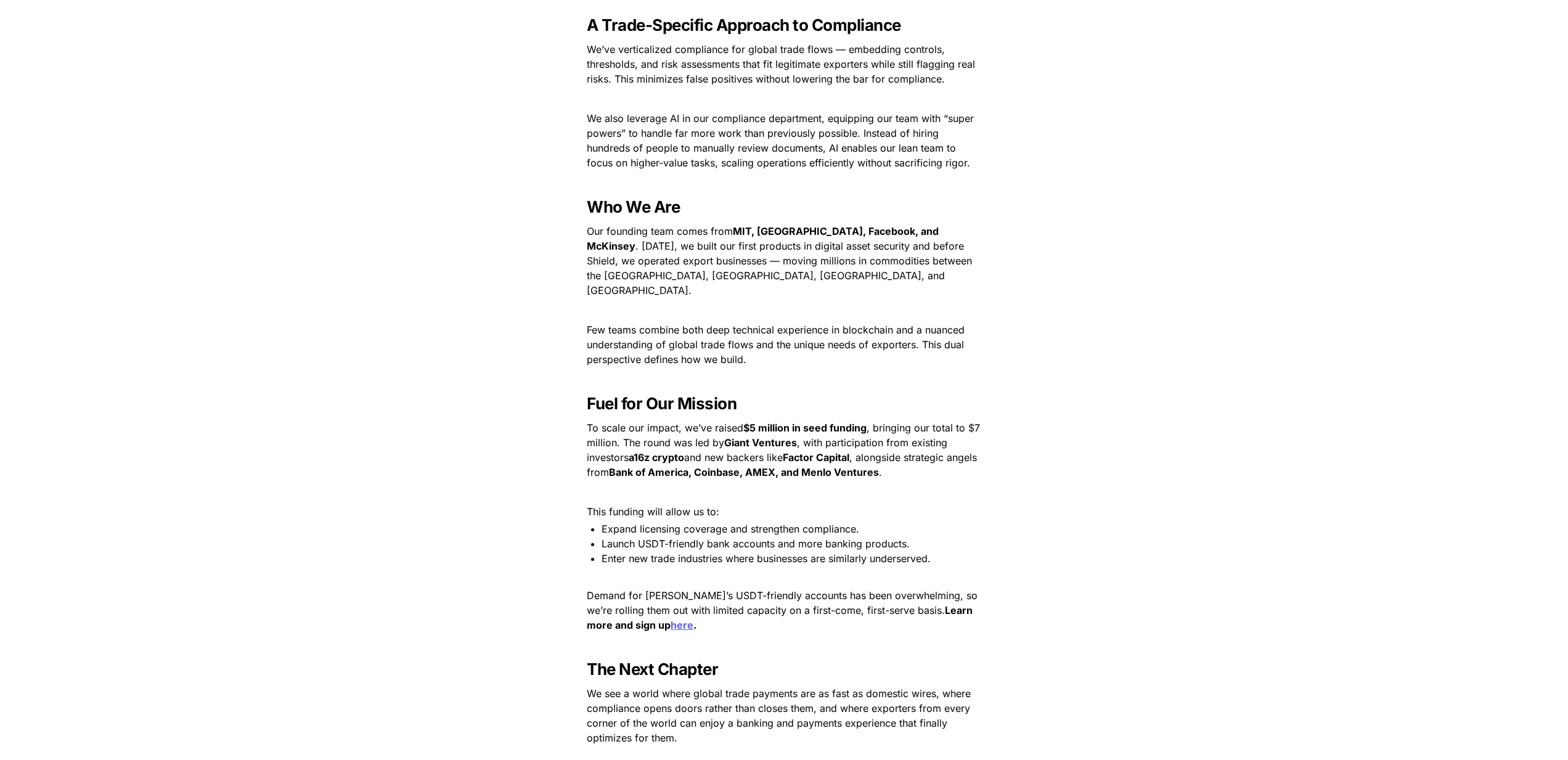
click at [725, 228] on span "Our founding team comes from" at bounding box center [660, 231] width 146 height 12
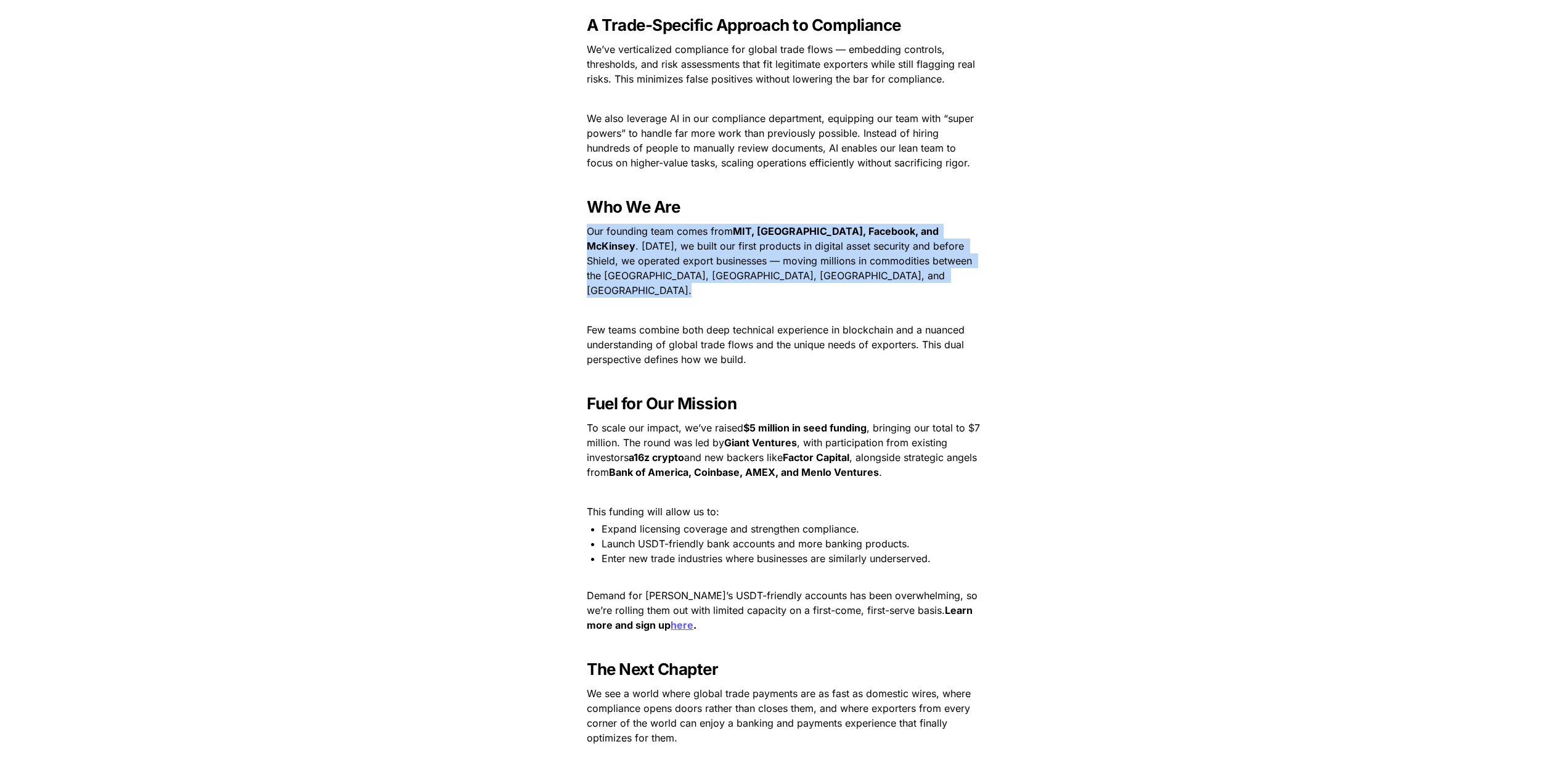
click at [713, 255] on span ". [DATE], we built our first products in digital asset security and before Shie…" at bounding box center [781, 267] width 388 height 57
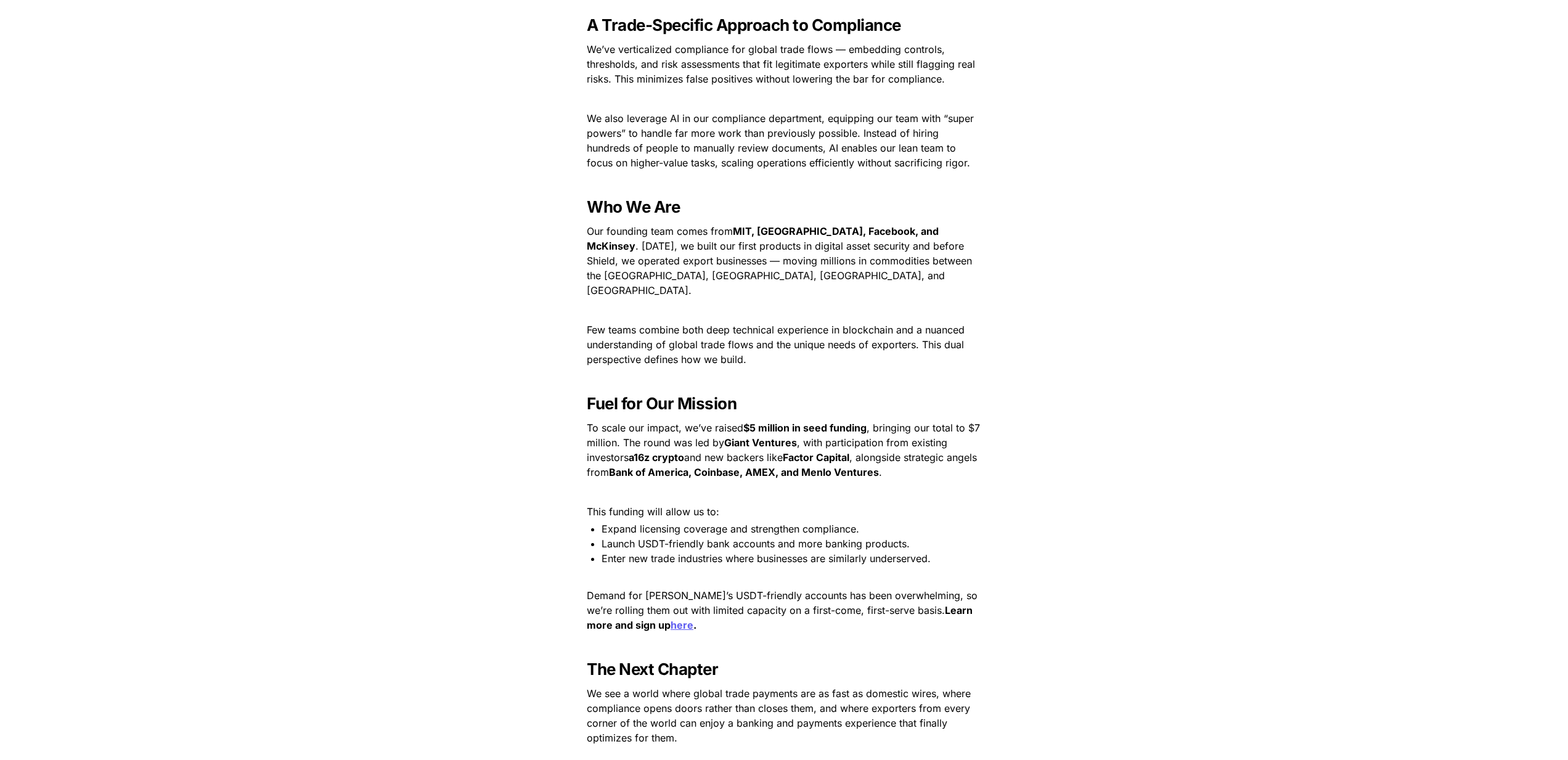
click at [732, 276] on span ". [DATE], we built our first products in digital asset security and before Shie…" at bounding box center [781, 267] width 388 height 57
click at [764, 300] on p at bounding box center [784, 310] width 432 height 20
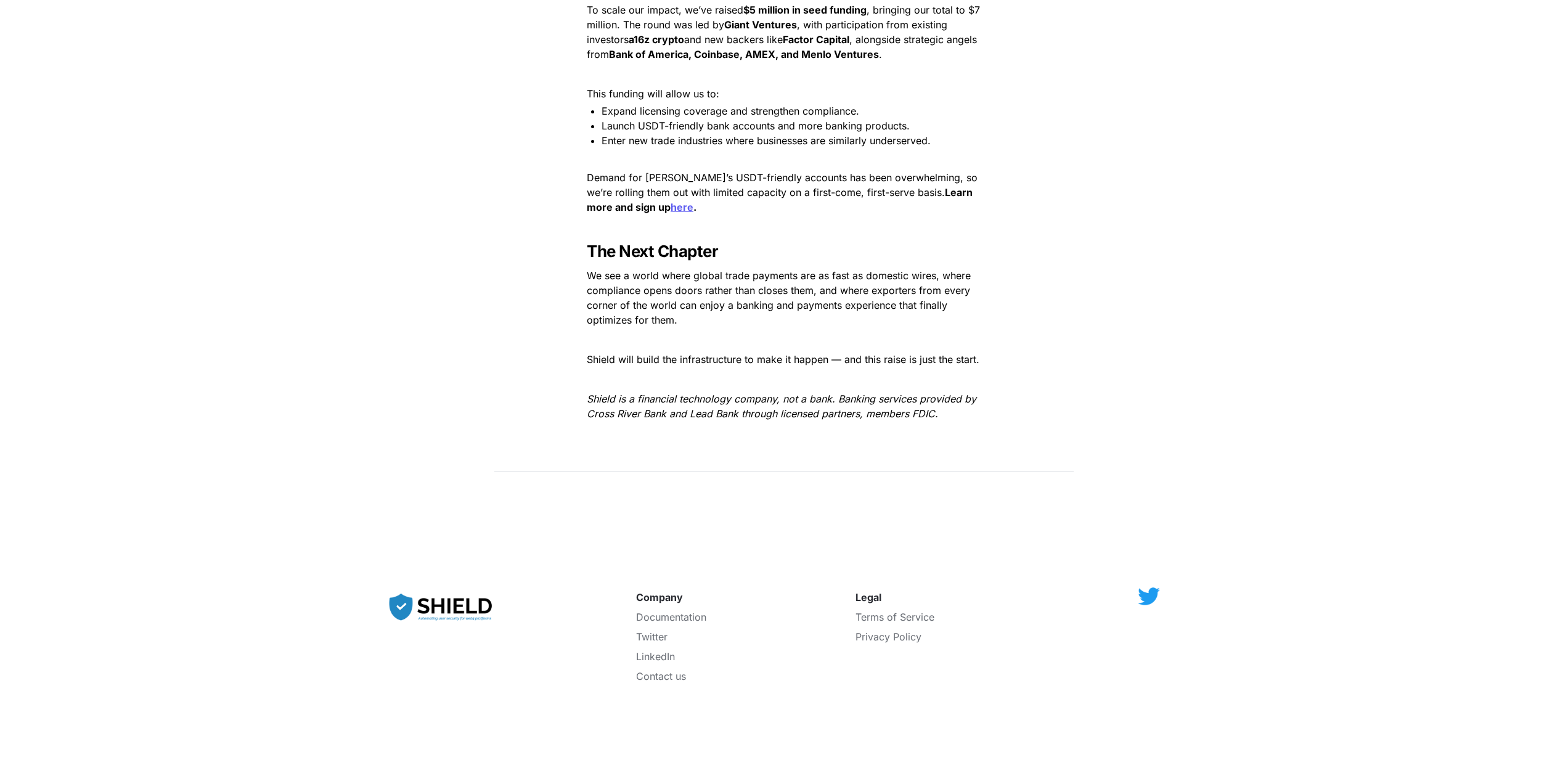
scroll to position [1857, 0]
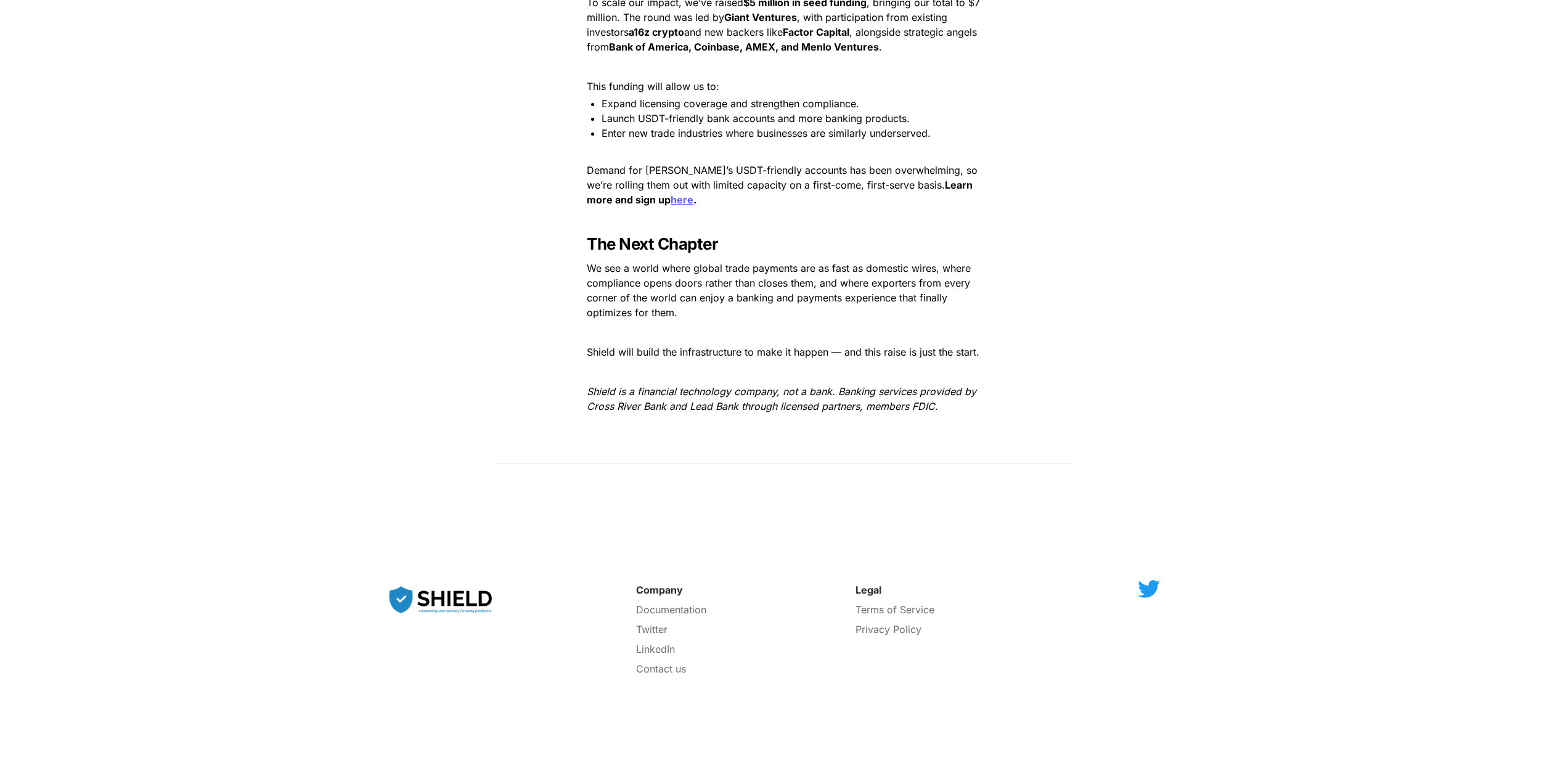
click at [755, 190] on p "Demand for [PERSON_NAME]’s USDT-friendly accounts has been overwhelming, so we’…" at bounding box center [784, 185] width 432 height 50
click at [885, 170] on span "Demand for [PERSON_NAME]’s USDT-friendly accounts has been overwhelming, so we’…" at bounding box center [784, 177] width 394 height 27
click at [850, 178] on p "Demand for [PERSON_NAME]’s USDT-friendly accounts has been overwhelming, so we’…" at bounding box center [784, 185] width 432 height 50
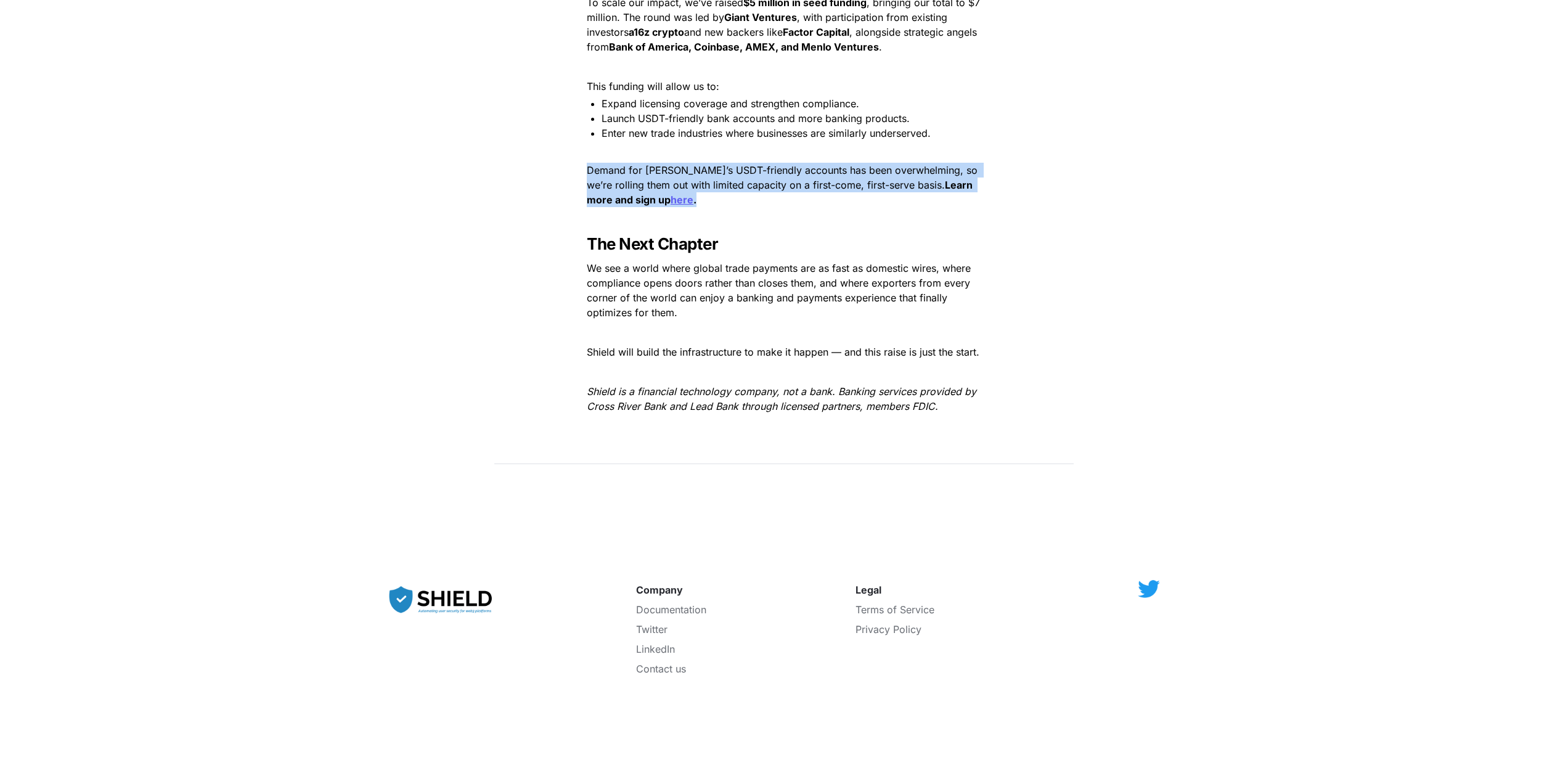
click at [802, 178] on p "Demand for [PERSON_NAME]’s USDT-friendly accounts has been overwhelming, so we’…" at bounding box center [784, 185] width 432 height 50
click at [777, 183] on p "Demand for [PERSON_NAME]’s USDT-friendly accounts has been overwhelming, so we’…" at bounding box center [784, 185] width 432 height 50
click at [758, 182] on p "Demand for [PERSON_NAME]’s USDT-friendly accounts has been overwhelming, so we’…" at bounding box center [784, 185] width 432 height 50
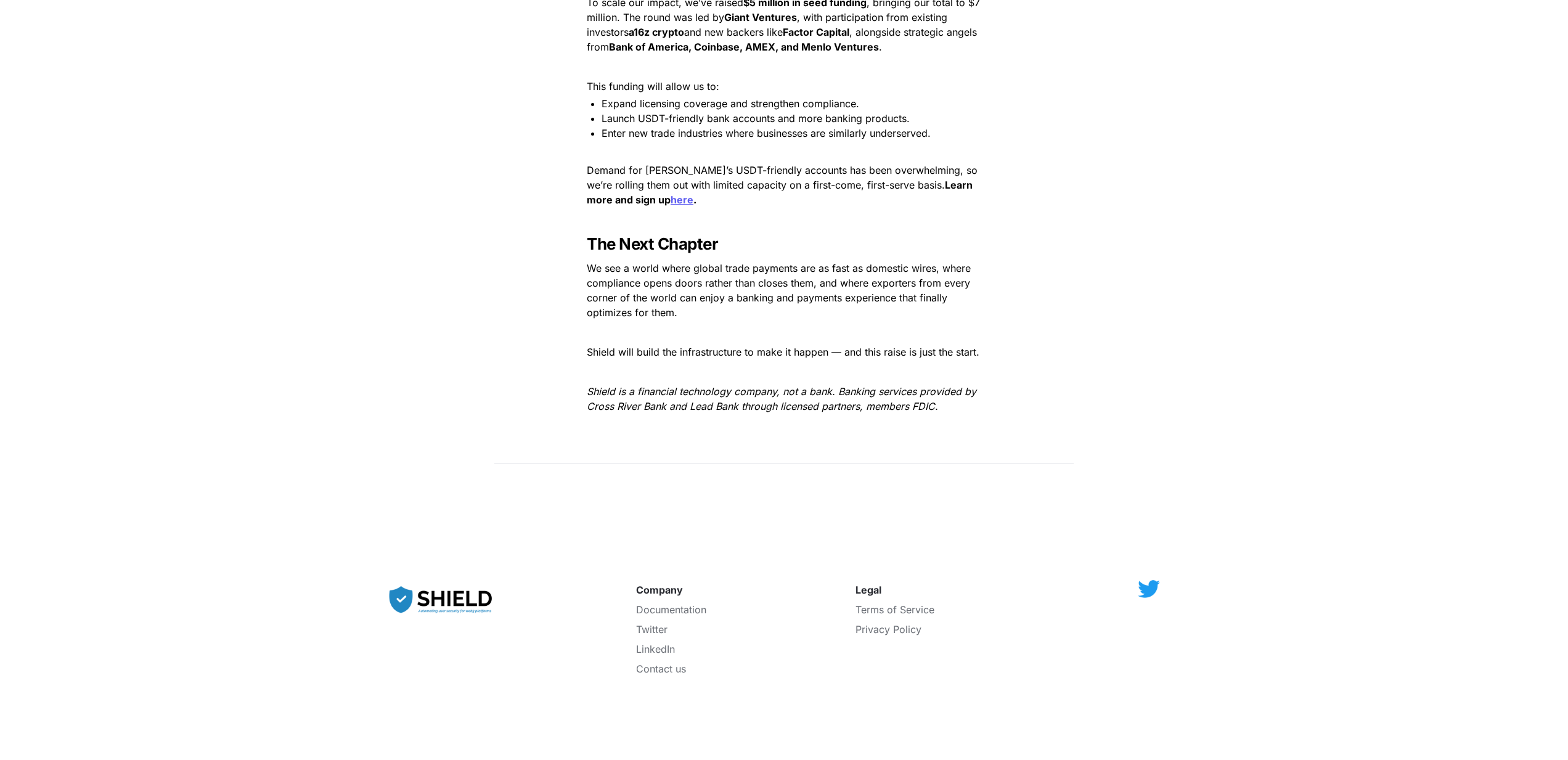
click at [758, 182] on p "Demand for [PERSON_NAME]’s USDT-friendly accounts has been overwhelming, so we’…" at bounding box center [784, 185] width 432 height 50
click at [750, 190] on p "Demand for [PERSON_NAME]’s USDT-friendly accounts has been overwhelming, so we’…" at bounding box center [784, 185] width 432 height 50
click at [738, 268] on span "We see a world where global trade payments are as fast as domestic wires, where…" at bounding box center [780, 290] width 387 height 57
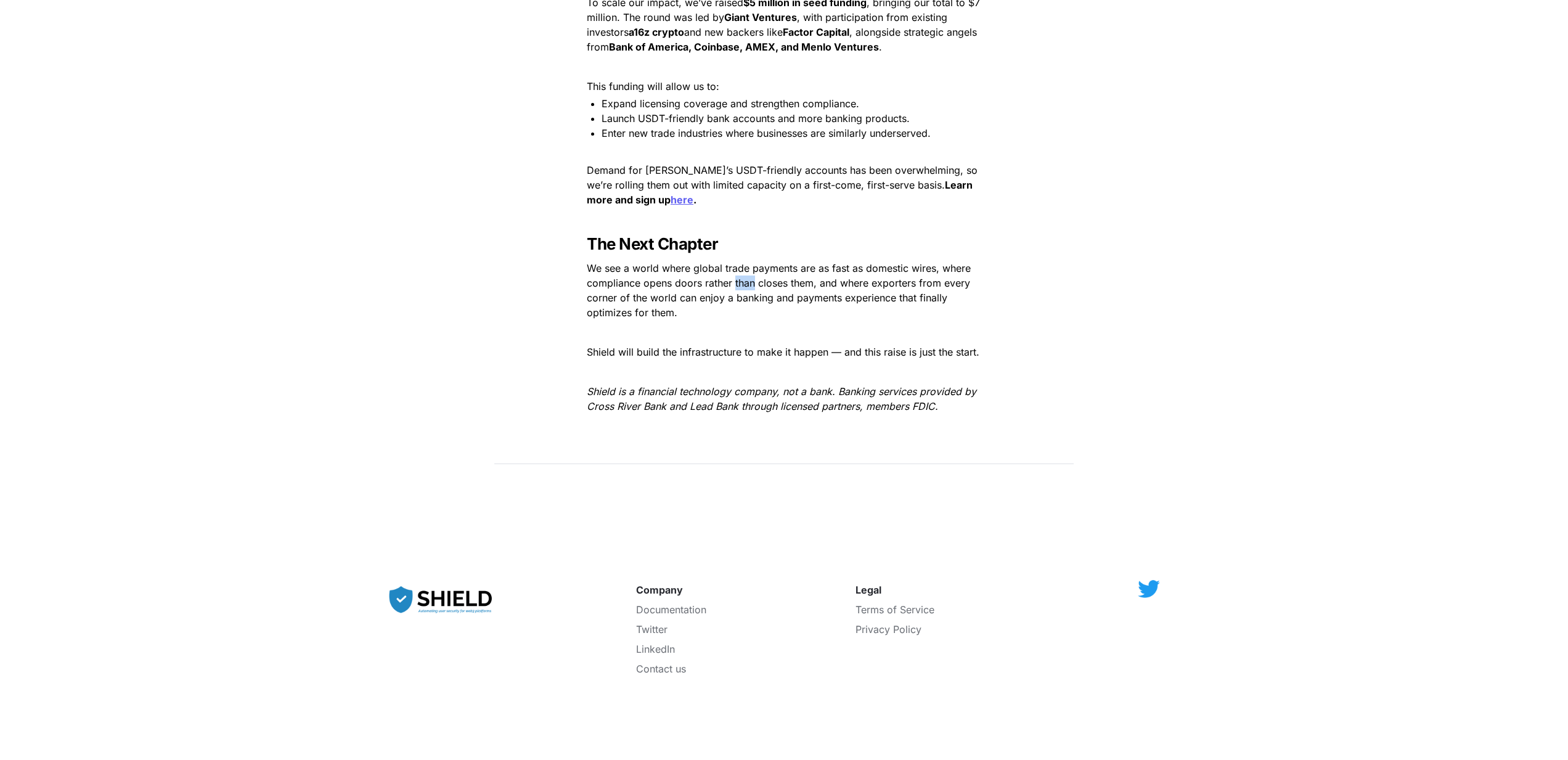
click at [738, 268] on span "We see a world where global trade payments are as fast as domestic wires, where…" at bounding box center [780, 290] width 387 height 57
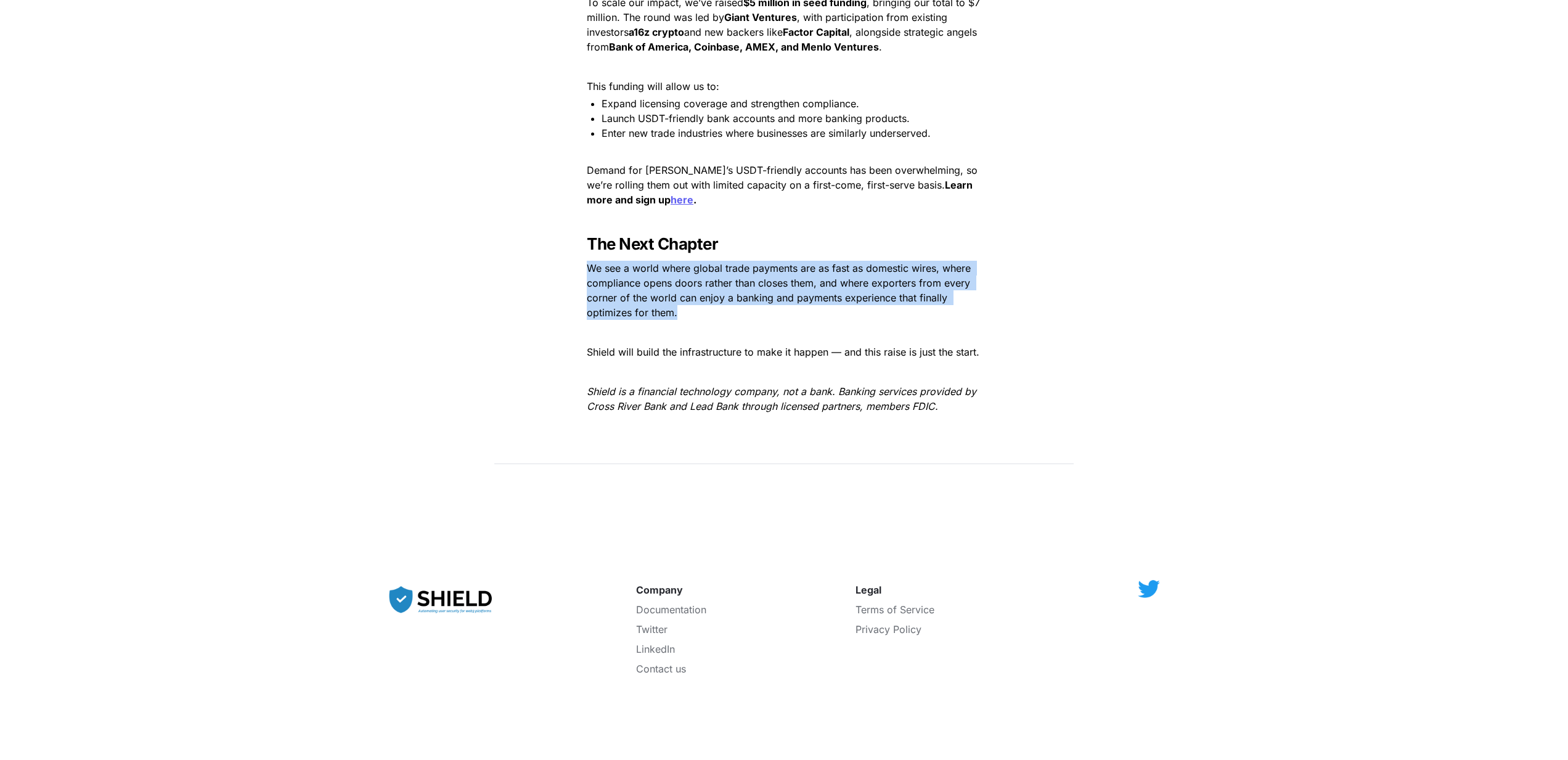
click at [794, 297] on p "We see a world where global trade payments are as fast as domestic wires, where…" at bounding box center [784, 291] width 432 height 64
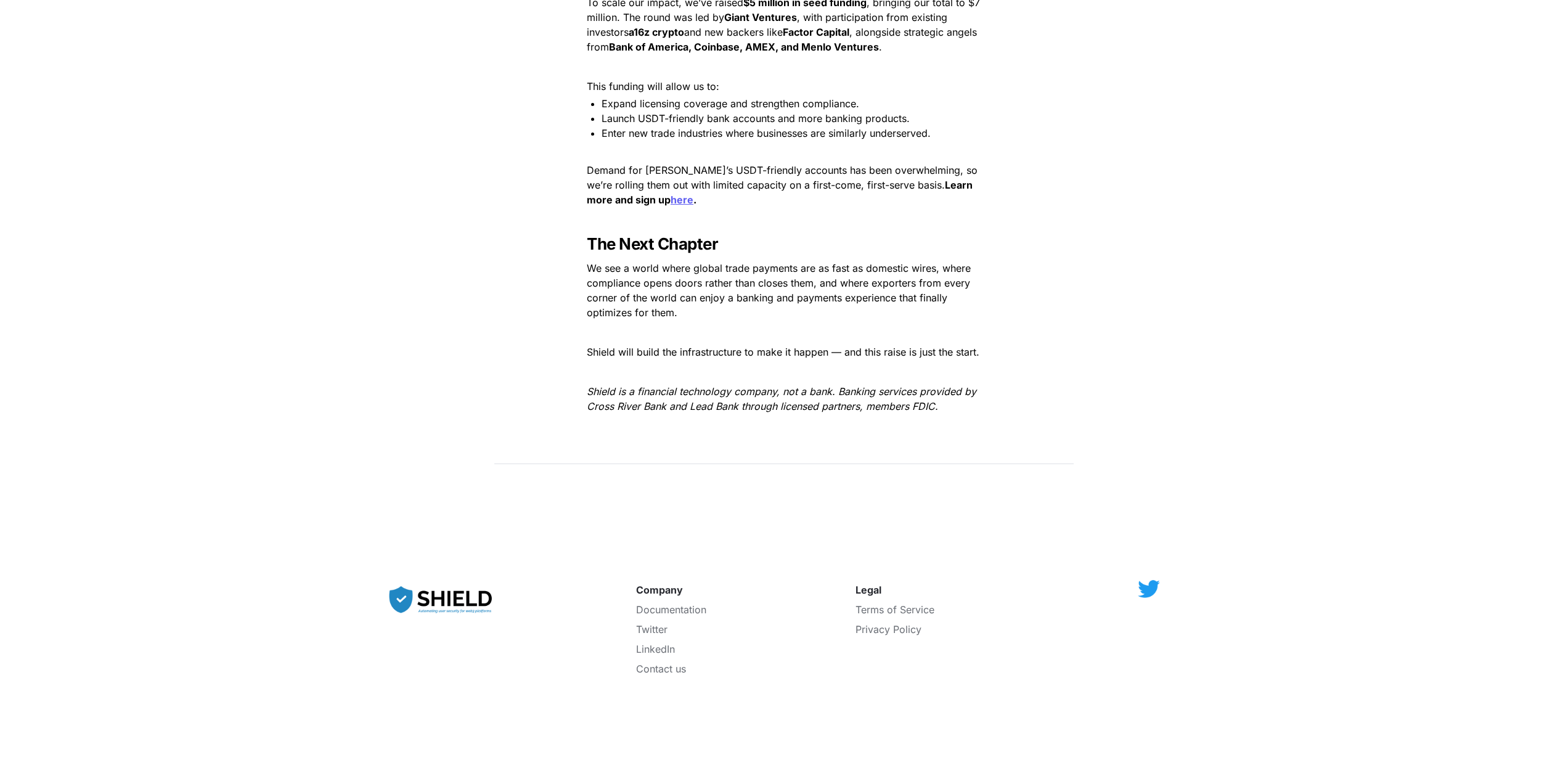
click at [794, 297] on p "We see a world where global trade payments are as fast as domestic wires, where…" at bounding box center [784, 291] width 432 height 64
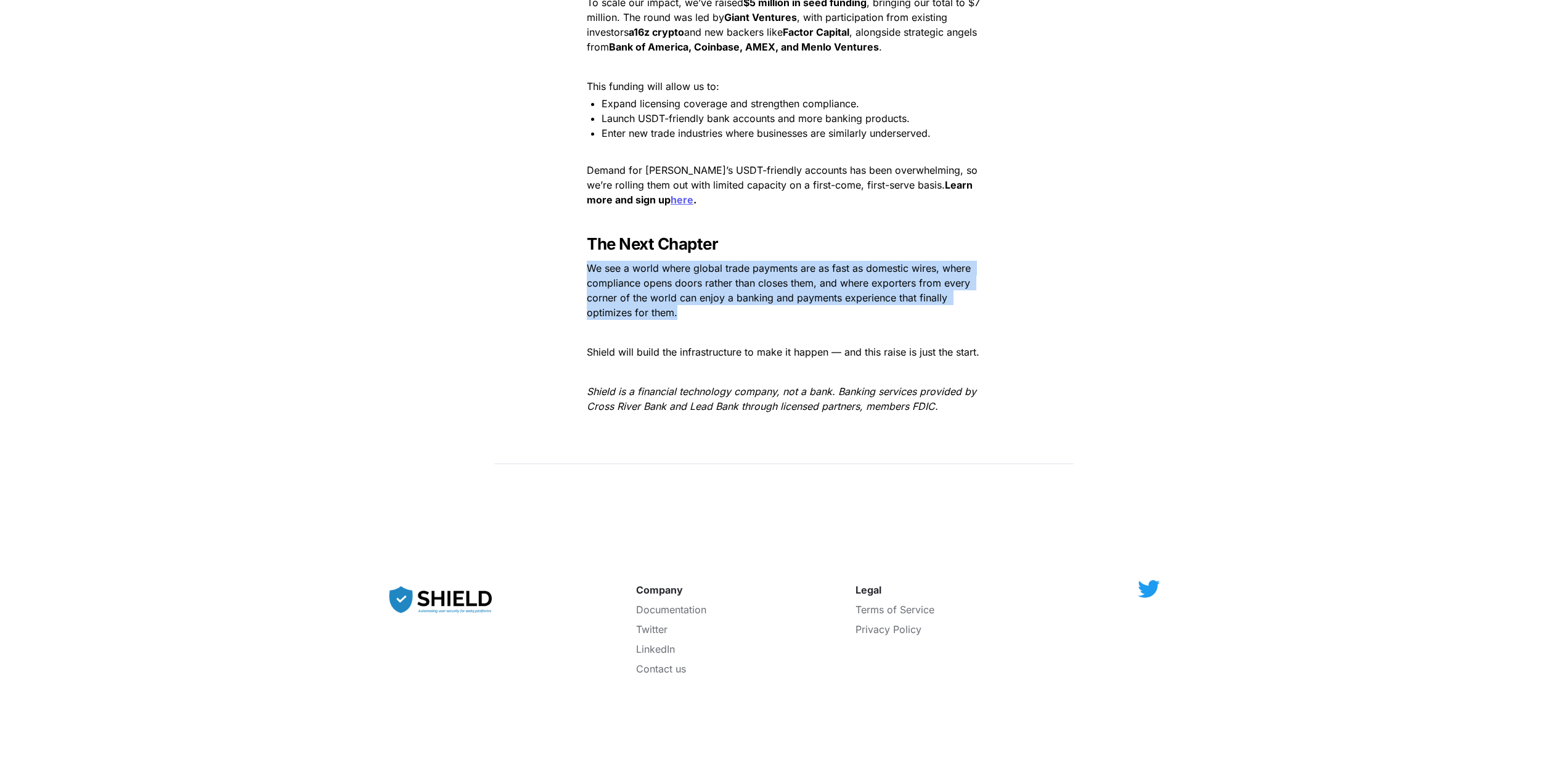
click at [824, 297] on p "We see a world where global trade payments are as fast as domestic wires, where…" at bounding box center [784, 291] width 432 height 64
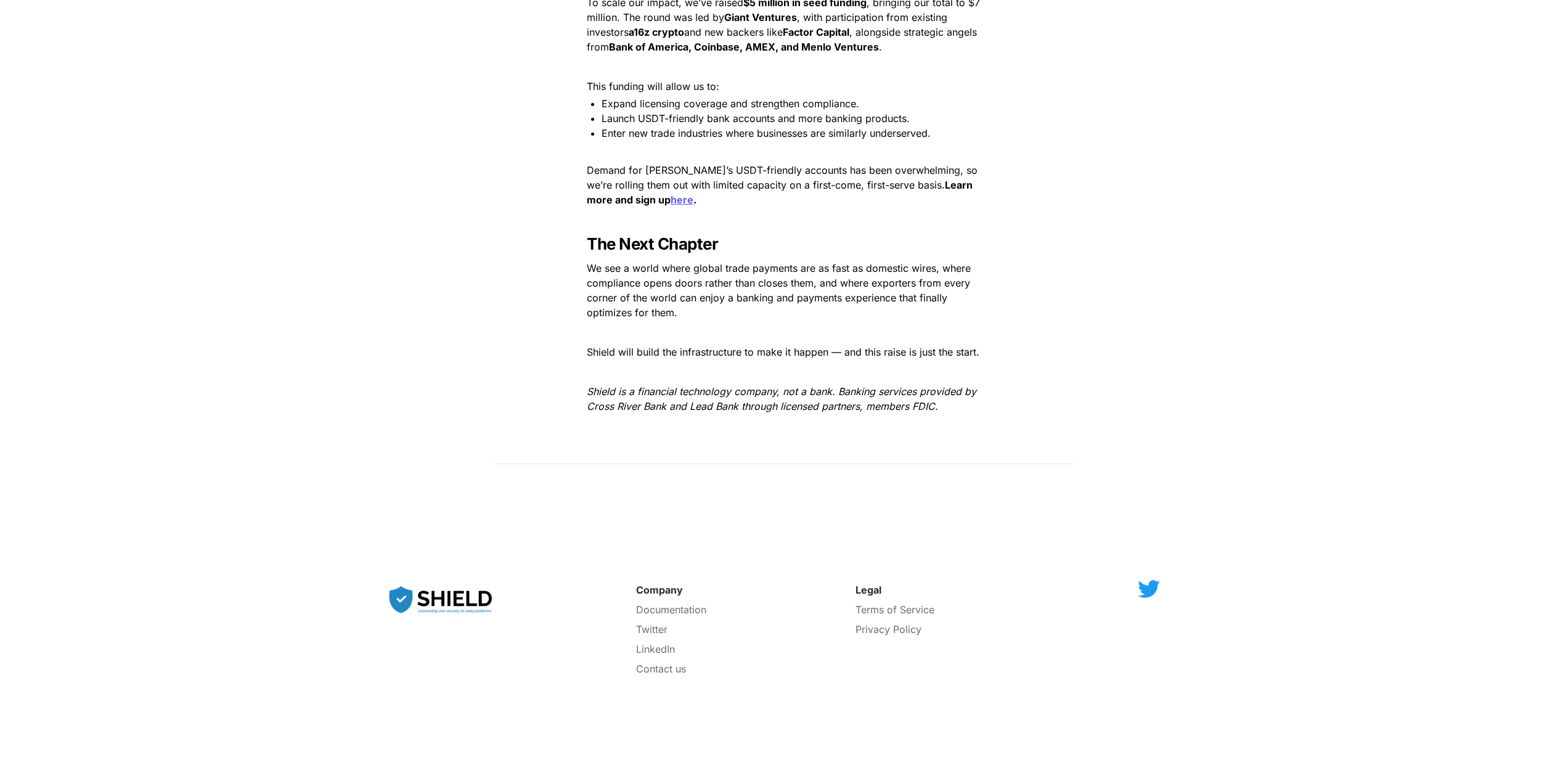
click at [824, 297] on p "We see a world where global trade payments are as fast as domestic wires, where…" at bounding box center [784, 291] width 432 height 64
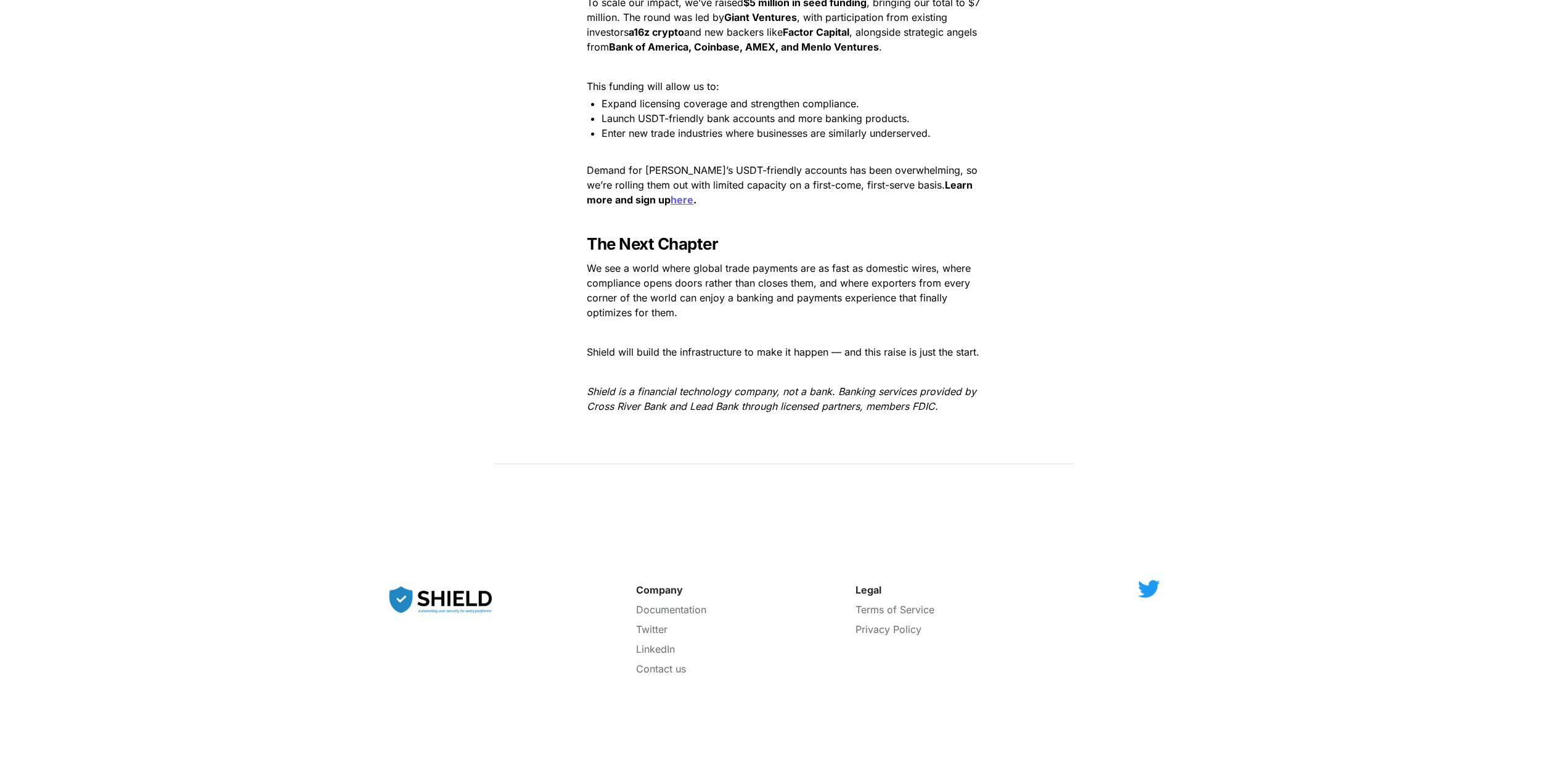
click at [939, 210] on p at bounding box center [784, 219] width 432 height 20
